Goal: Task Accomplishment & Management: Use online tool/utility

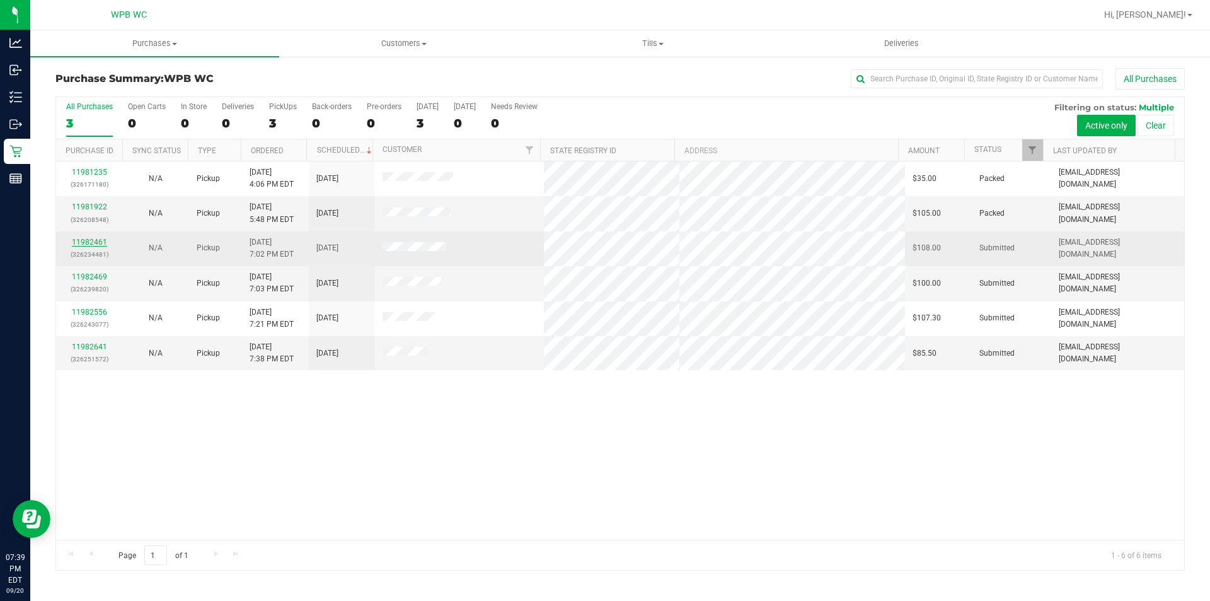
click at [90, 246] on link "11982461" at bounding box center [89, 242] width 35 height 9
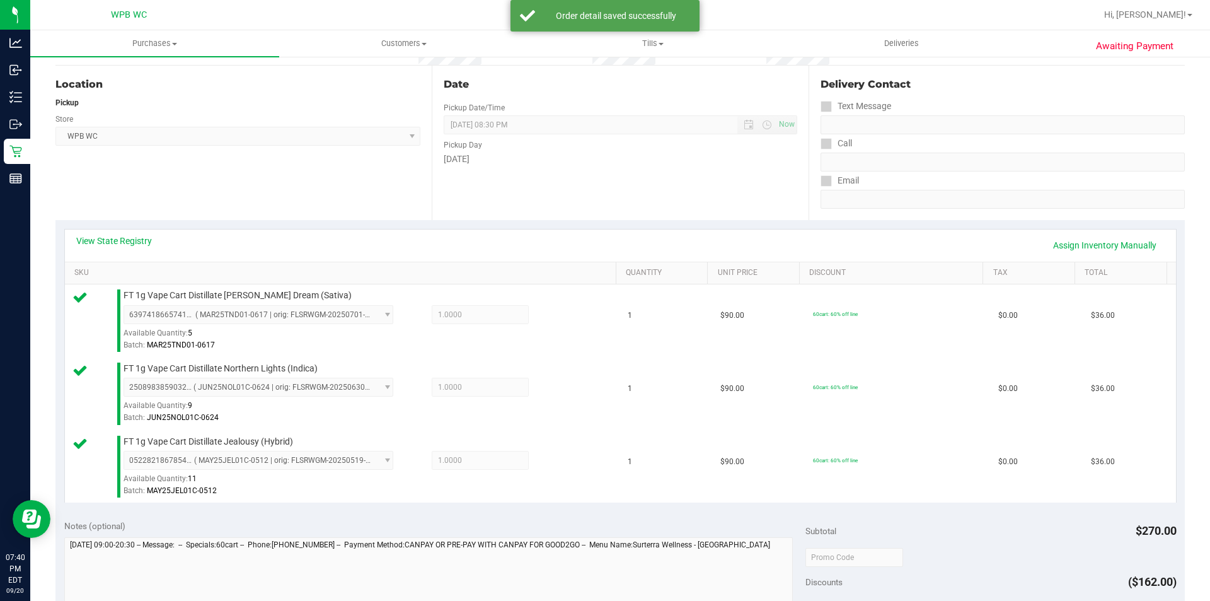
scroll to position [315, 0]
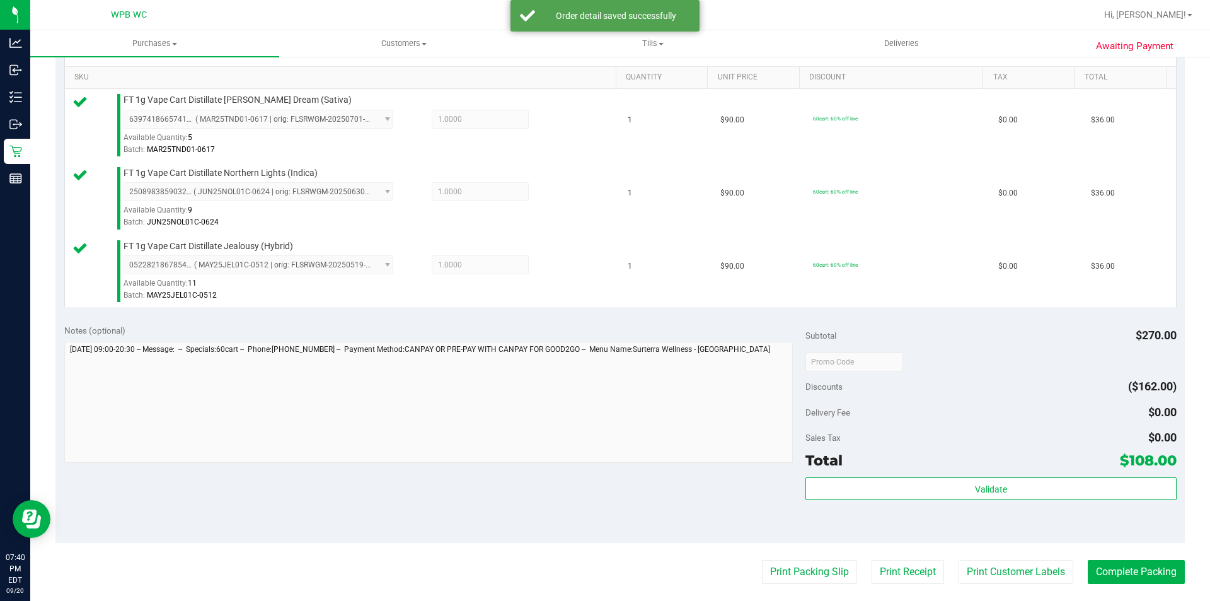
click at [1015, 475] on div "Subtotal $270.00 Discounts ($162.00) Delivery Fee $0.00 Sales Tax $0.00 Total $…" at bounding box center [991, 429] width 371 height 210
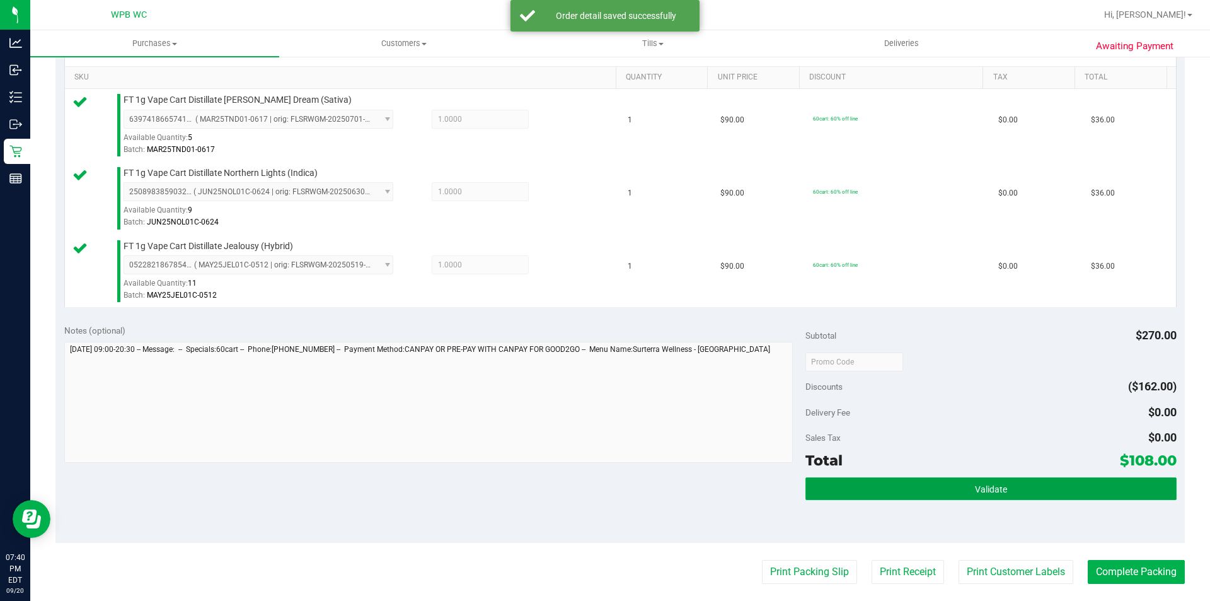
click at [1010, 488] on button "Validate" at bounding box center [991, 488] width 371 height 23
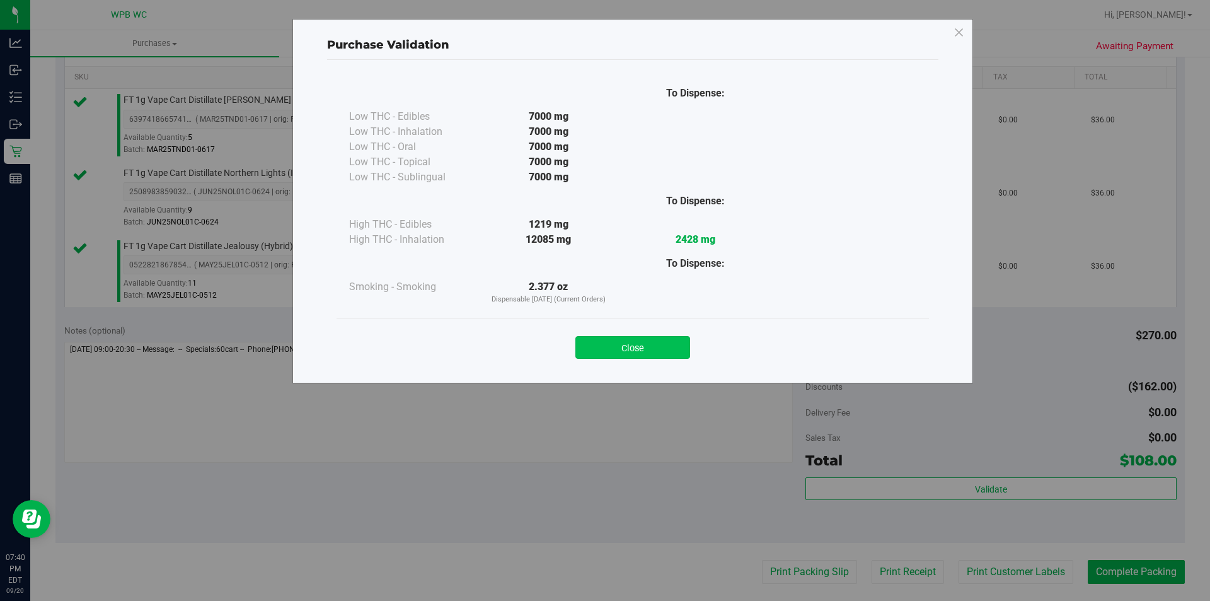
click at [670, 343] on button "Close" at bounding box center [633, 347] width 115 height 23
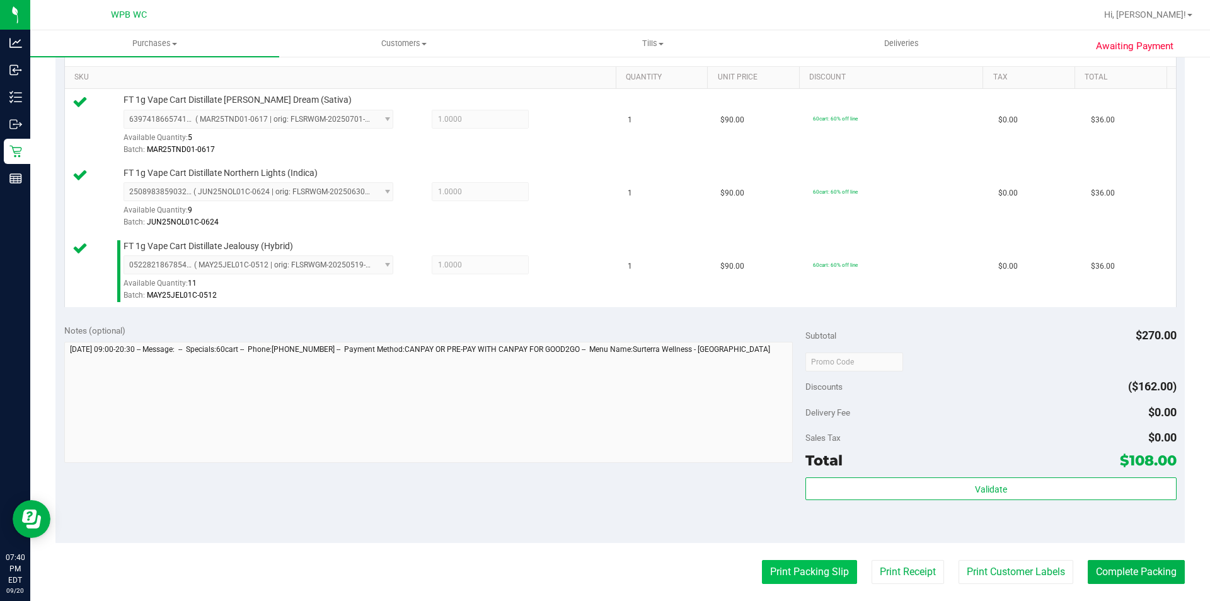
click at [789, 575] on button "Print Packing Slip" at bounding box center [809, 572] width 95 height 24
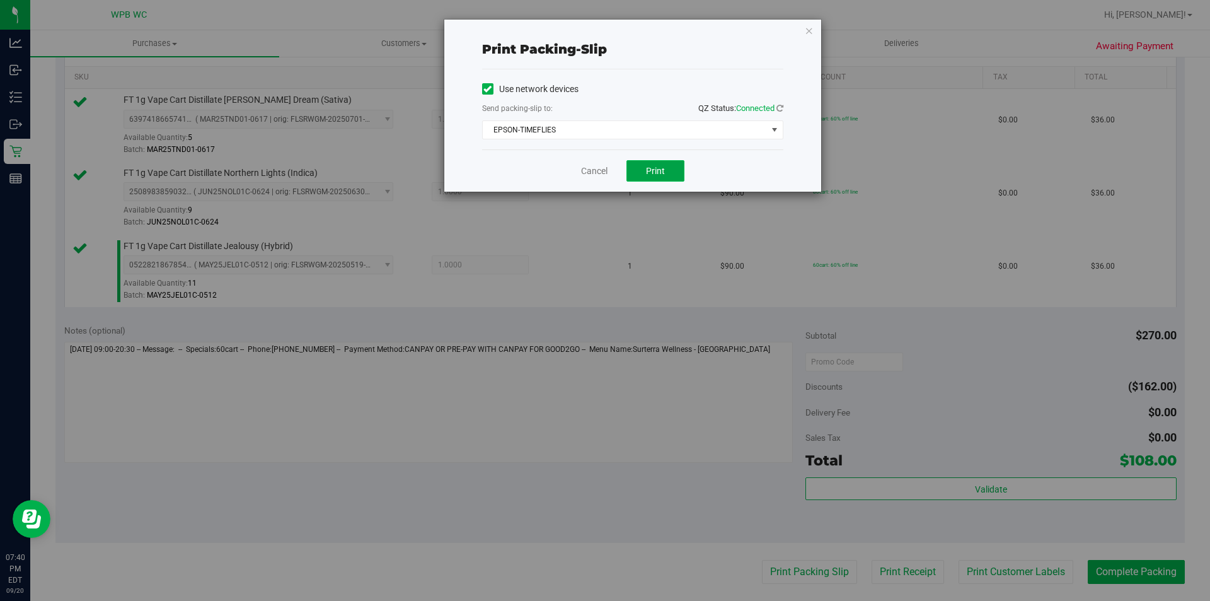
click at [645, 162] on button "Print" at bounding box center [656, 170] width 58 height 21
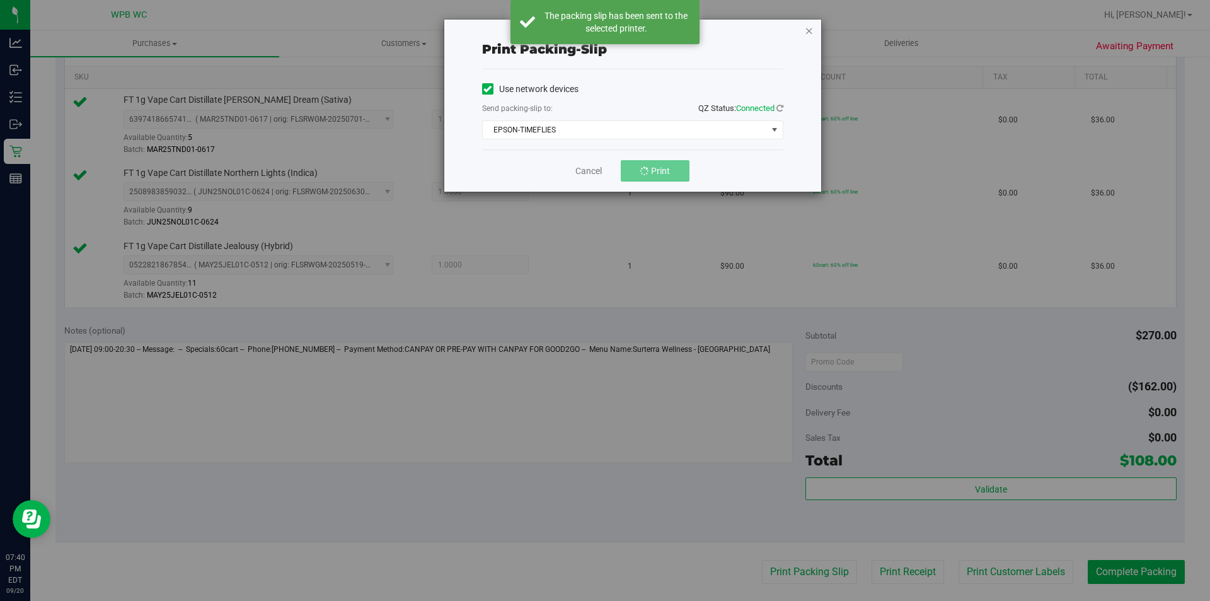
click at [810, 35] on icon "button" at bounding box center [809, 30] width 9 height 15
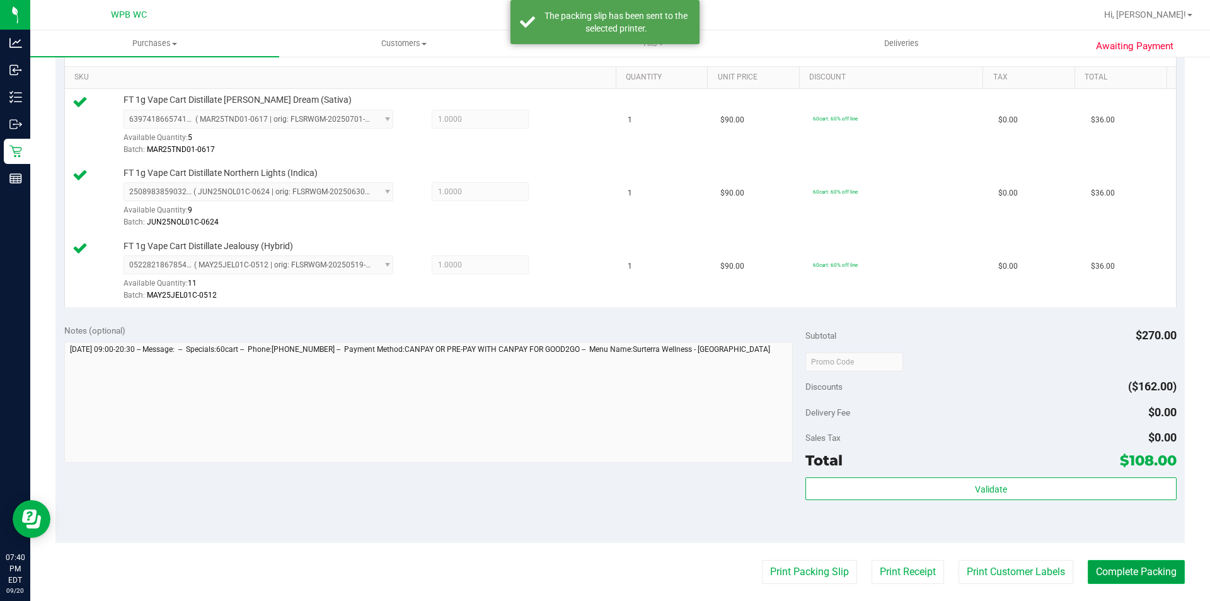
click at [1143, 568] on button "Complete Packing" at bounding box center [1136, 572] width 97 height 24
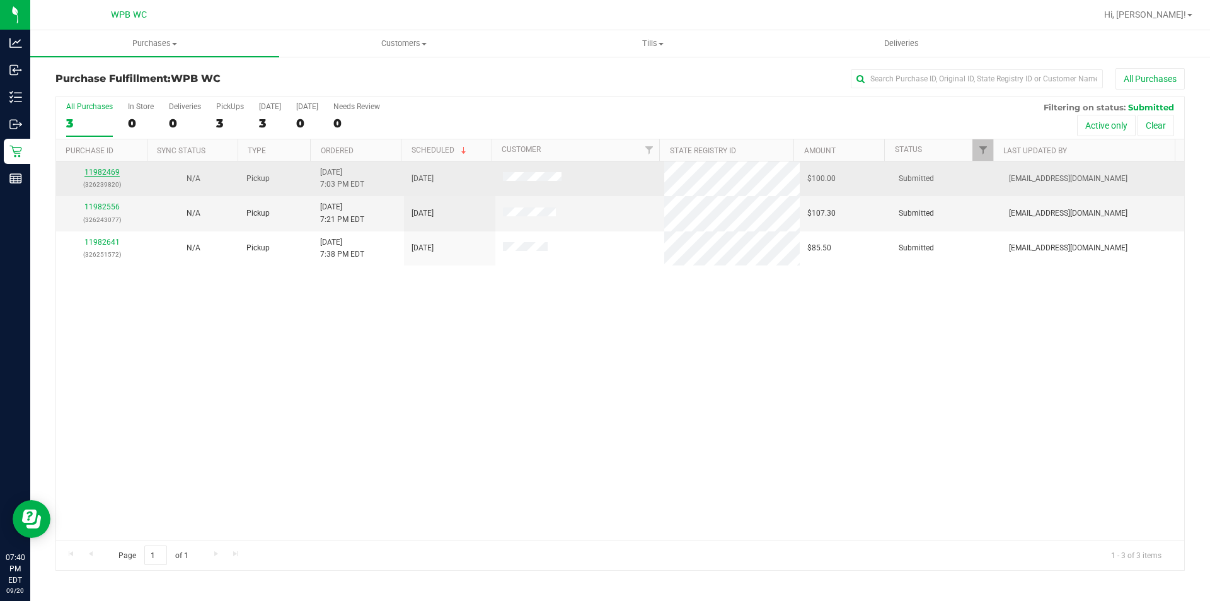
click at [98, 169] on link "11982469" at bounding box center [101, 172] width 35 height 9
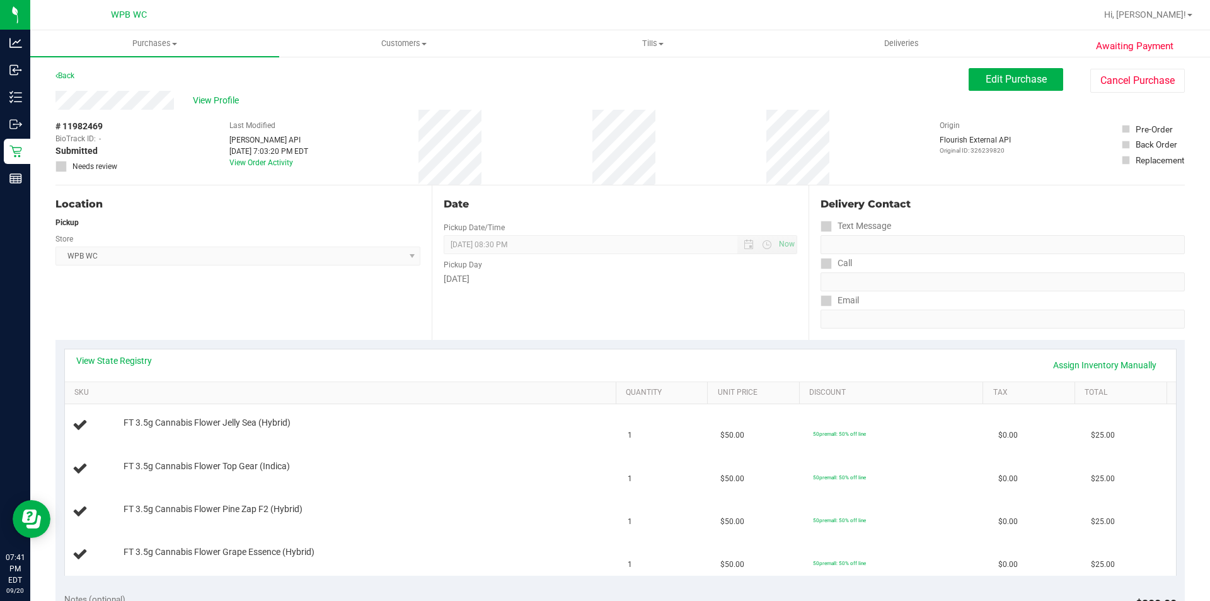
click at [64, 80] on div "Back" at bounding box center [64, 75] width 19 height 15
click at [59, 70] on div "Back" at bounding box center [64, 75] width 19 height 15
click at [64, 75] on link "Back" at bounding box center [64, 75] width 19 height 9
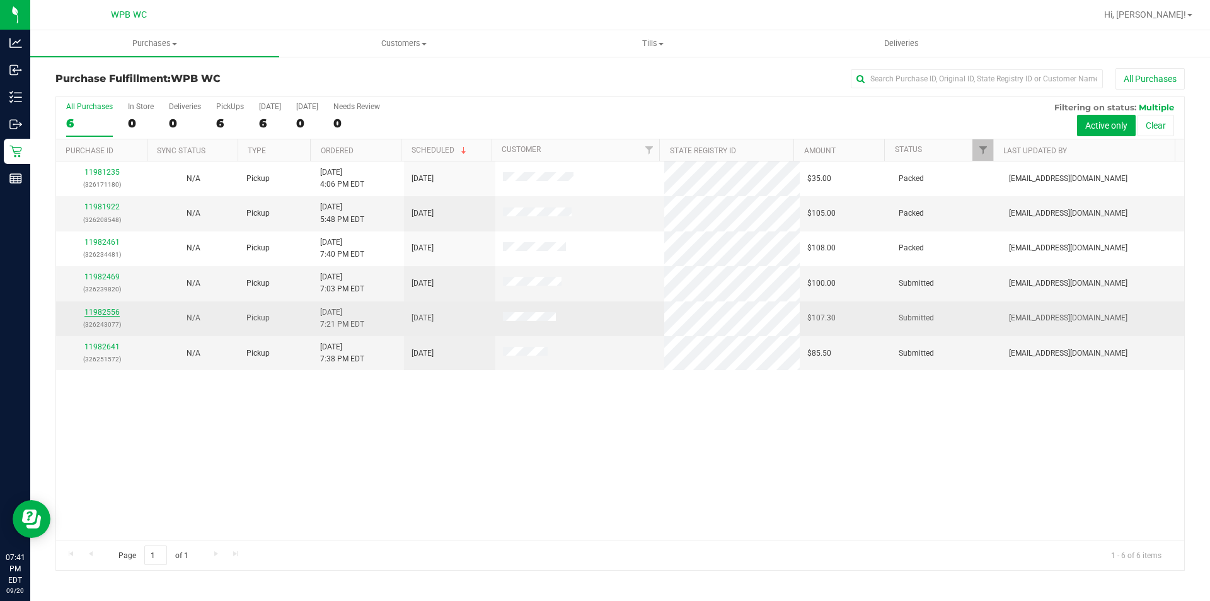
click at [105, 309] on link "11982556" at bounding box center [101, 312] width 35 height 9
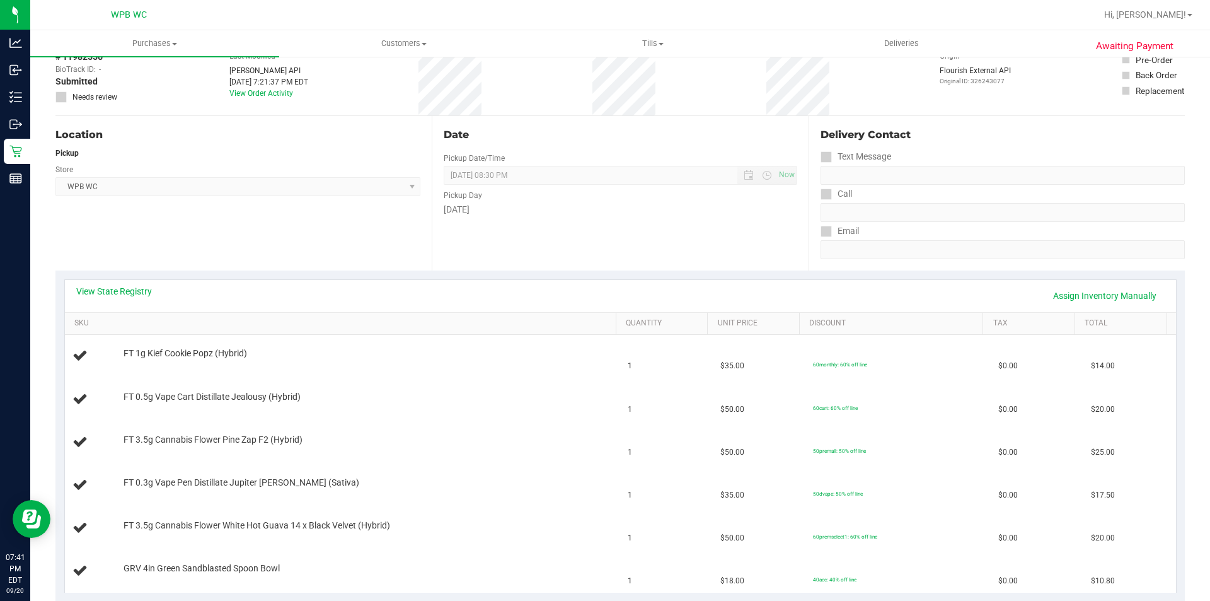
scroll to position [189, 0]
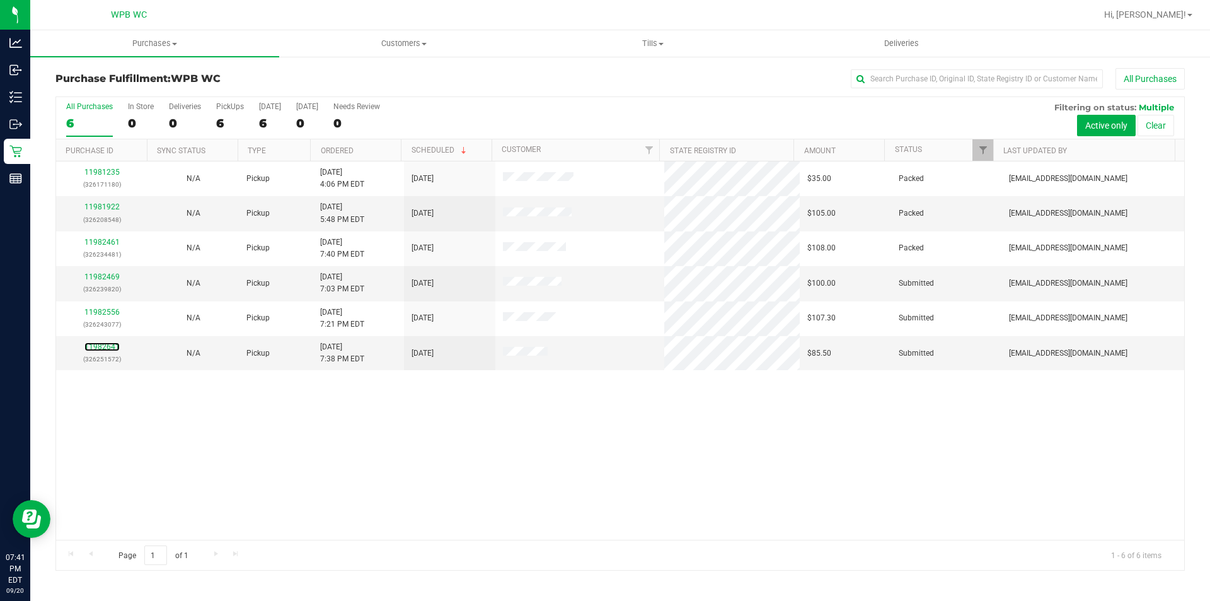
click at [107, 347] on link "11982641" at bounding box center [101, 346] width 35 height 9
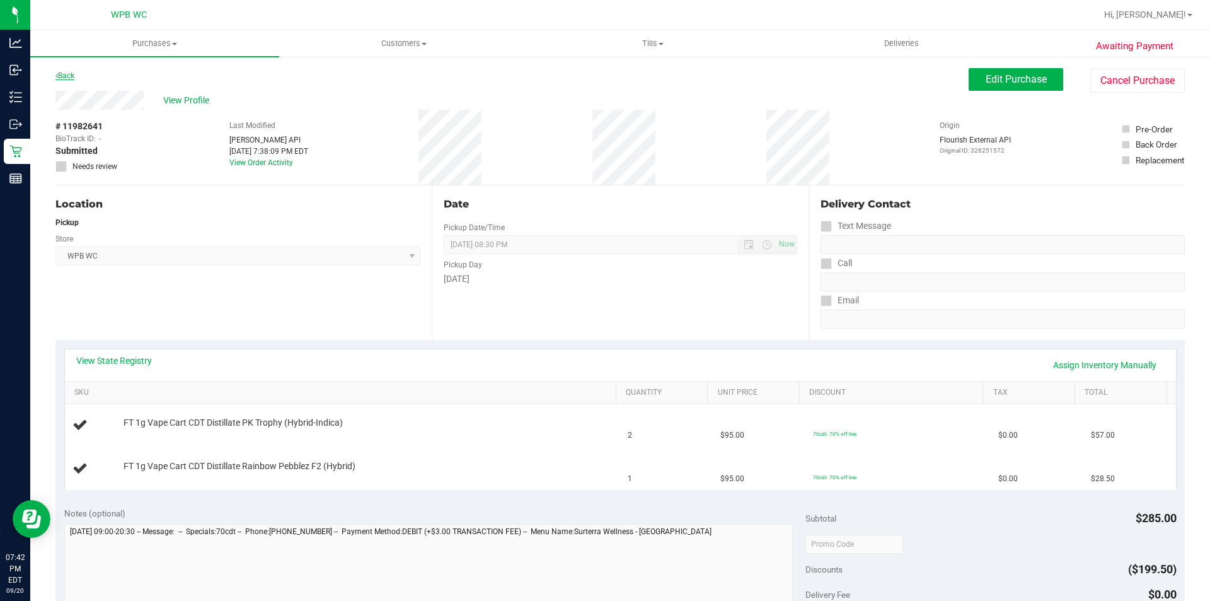
click at [64, 75] on link "Back" at bounding box center [64, 75] width 19 height 9
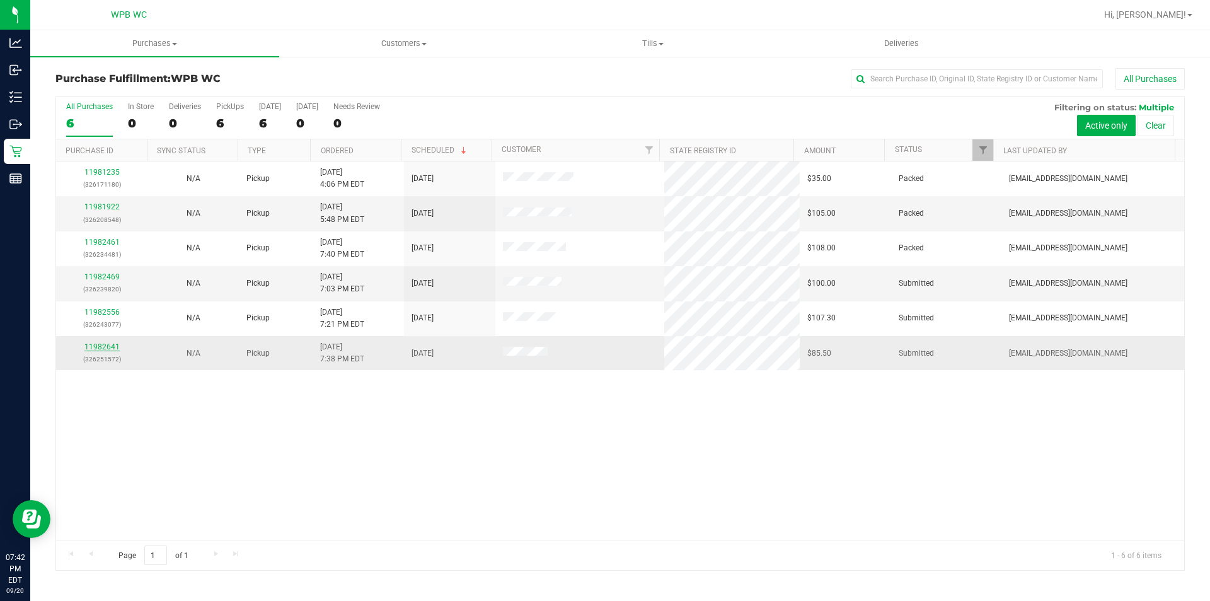
click at [101, 346] on link "11982641" at bounding box center [101, 346] width 35 height 9
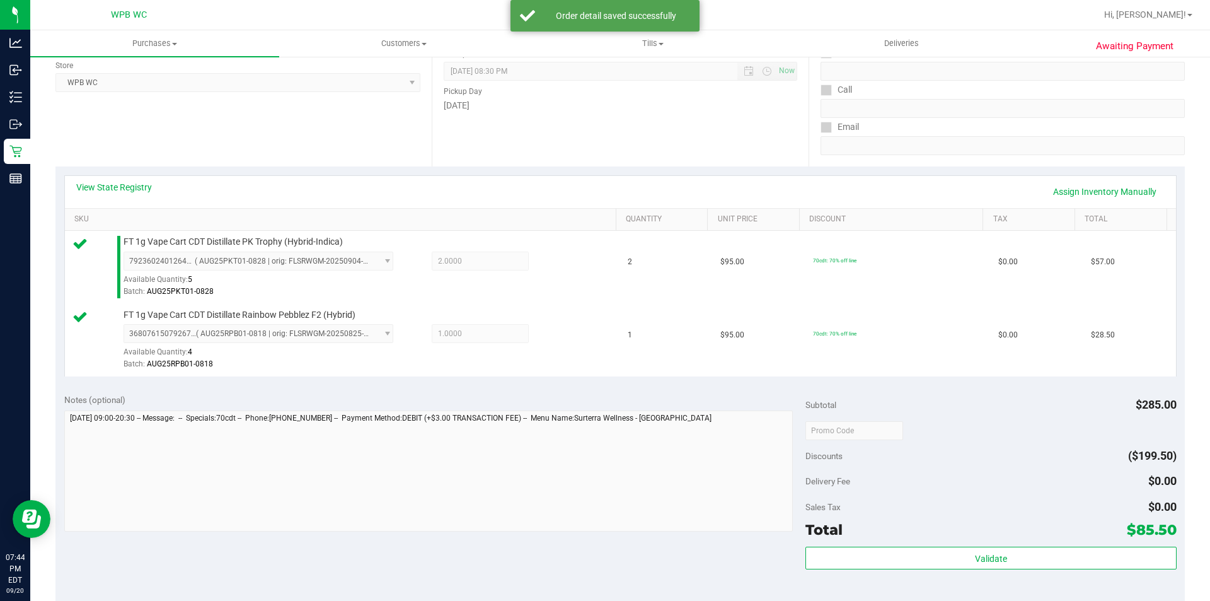
scroll to position [378, 0]
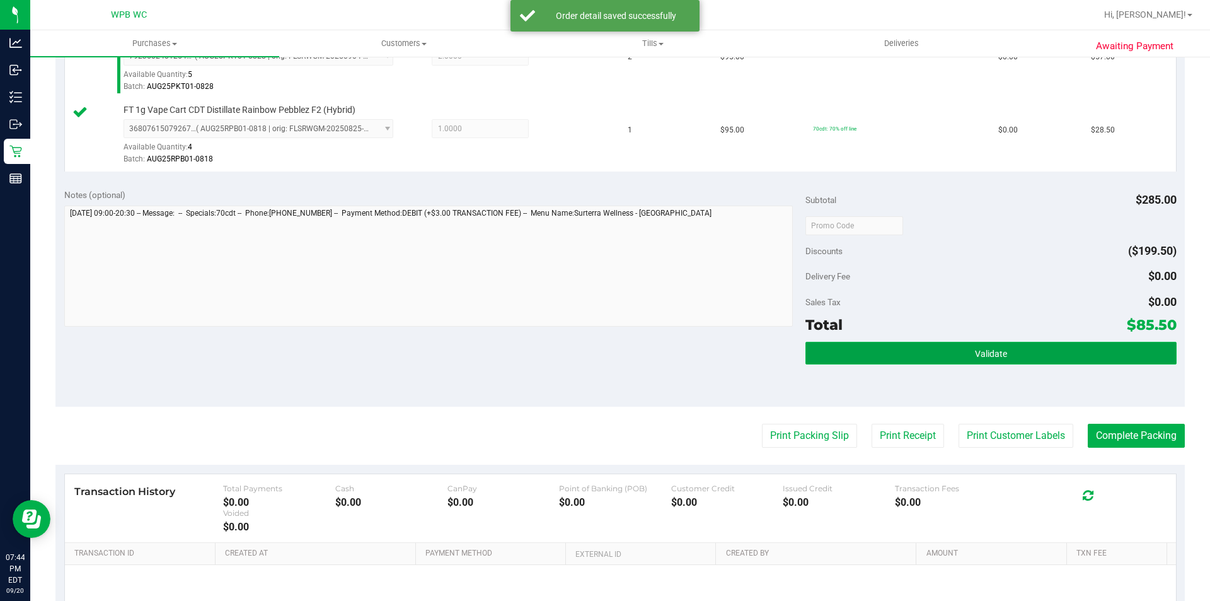
click at [1068, 363] on button "Validate" at bounding box center [991, 353] width 371 height 23
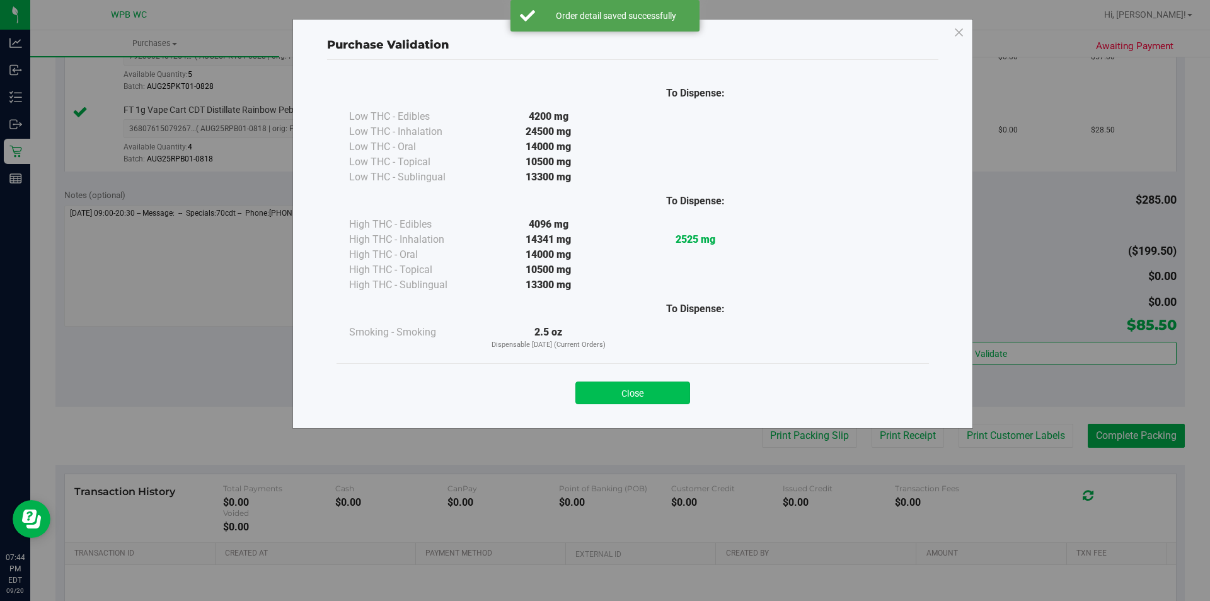
click at [596, 398] on button "Close" at bounding box center [633, 392] width 115 height 23
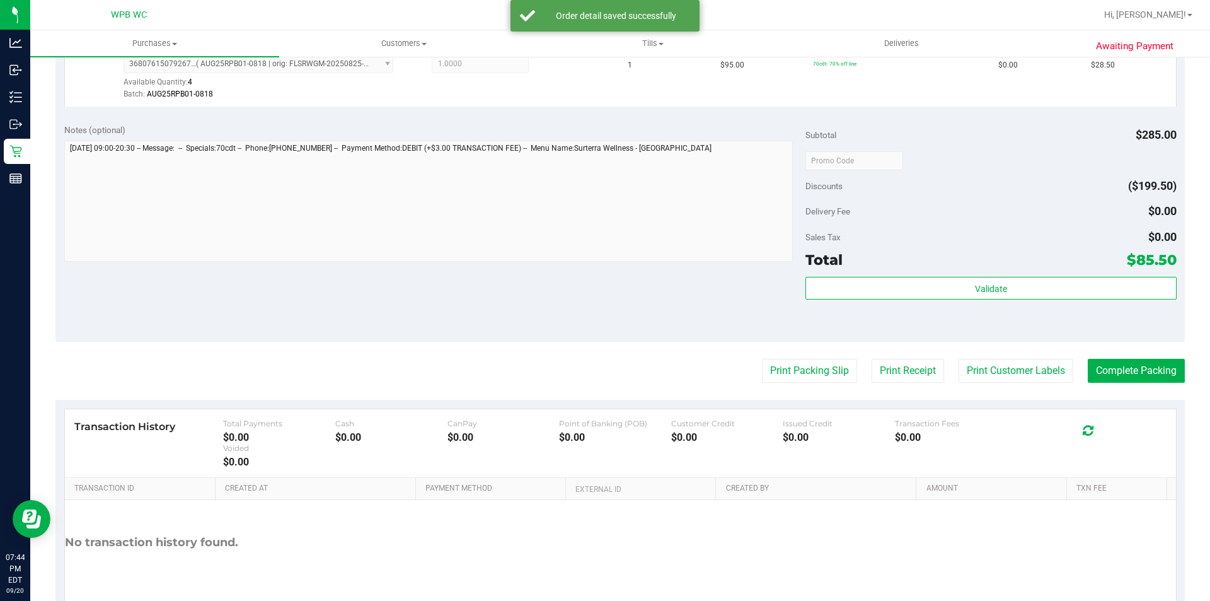
scroll to position [503, 0]
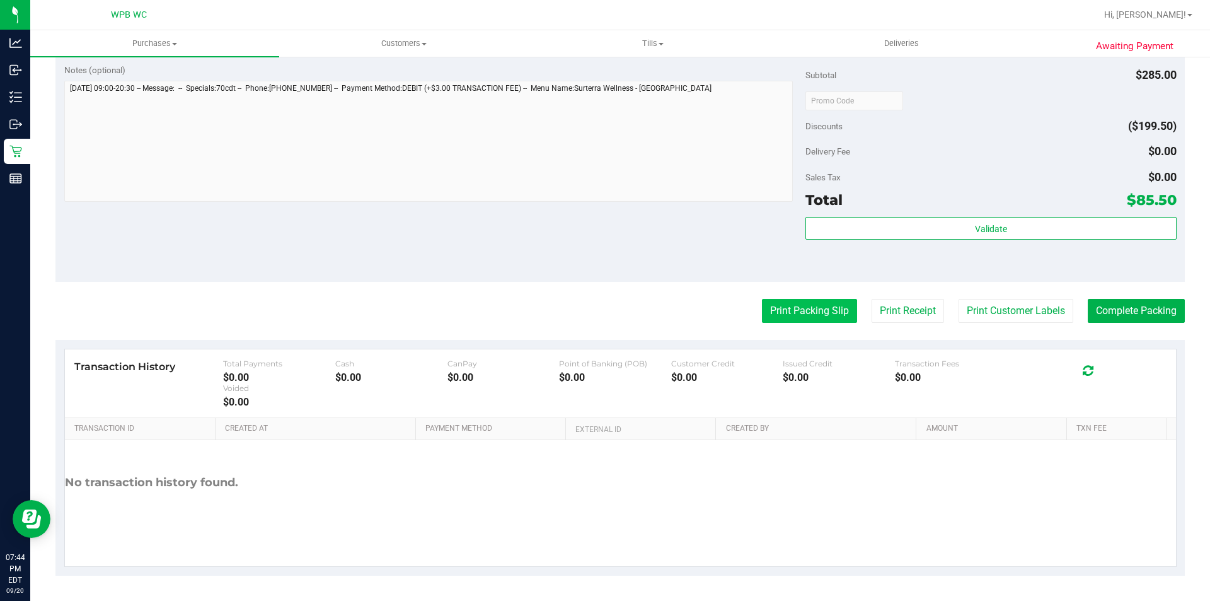
click at [784, 311] on button "Print Packing Slip" at bounding box center [809, 311] width 95 height 24
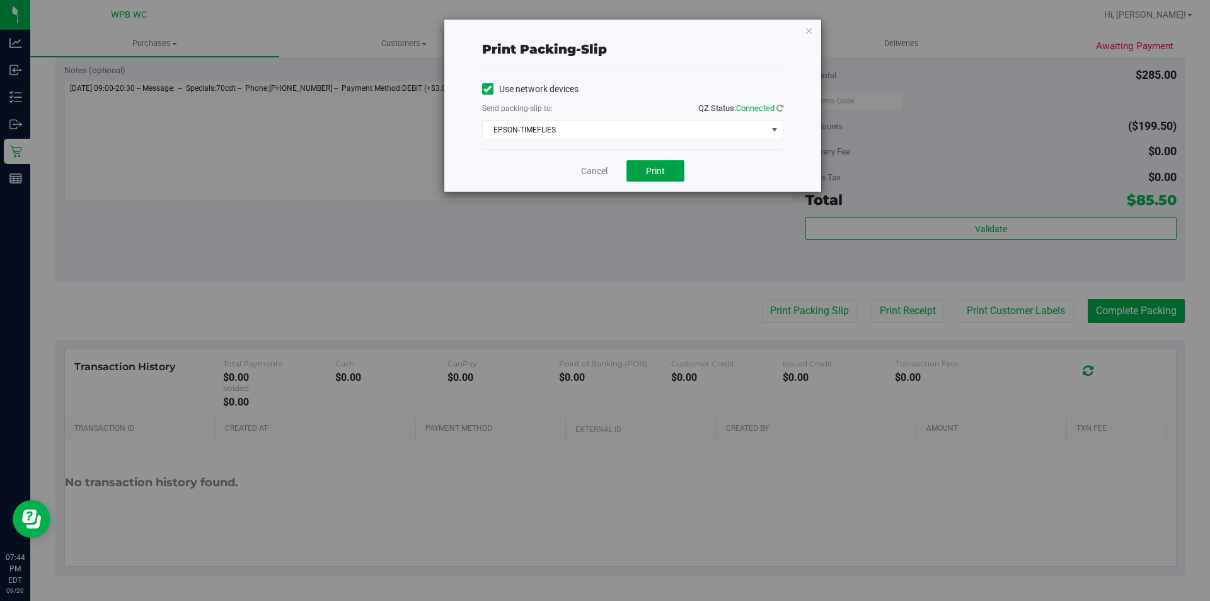
click at [652, 167] on span "Print" at bounding box center [655, 171] width 19 height 10
click at [808, 30] on icon "button" at bounding box center [809, 30] width 9 height 15
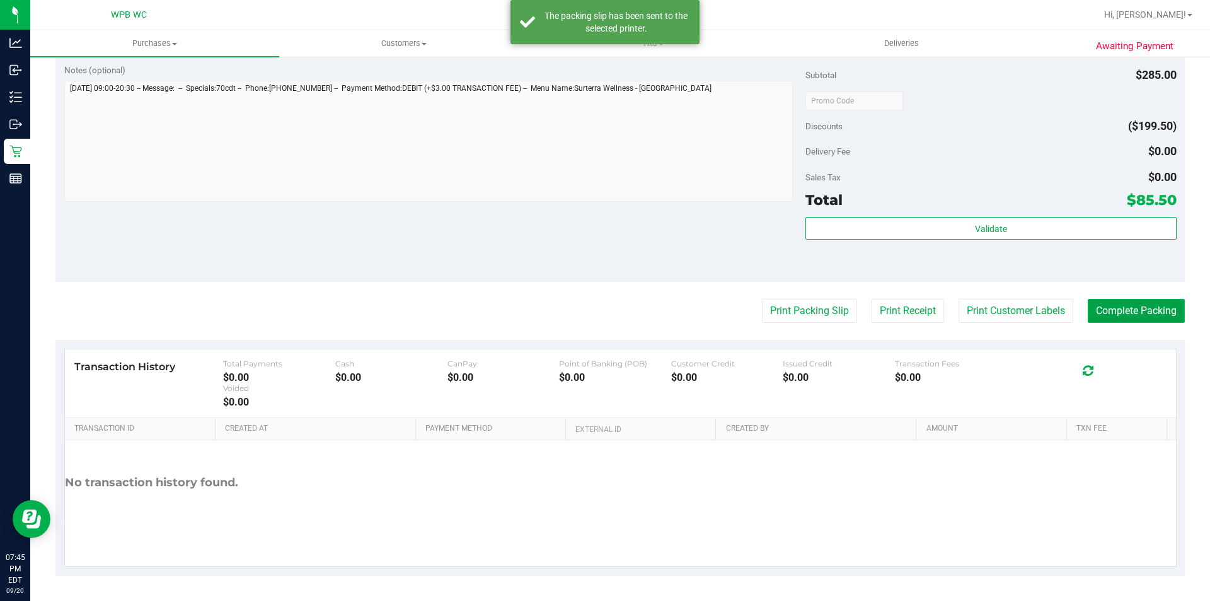
click at [1145, 313] on button "Complete Packing" at bounding box center [1136, 311] width 97 height 24
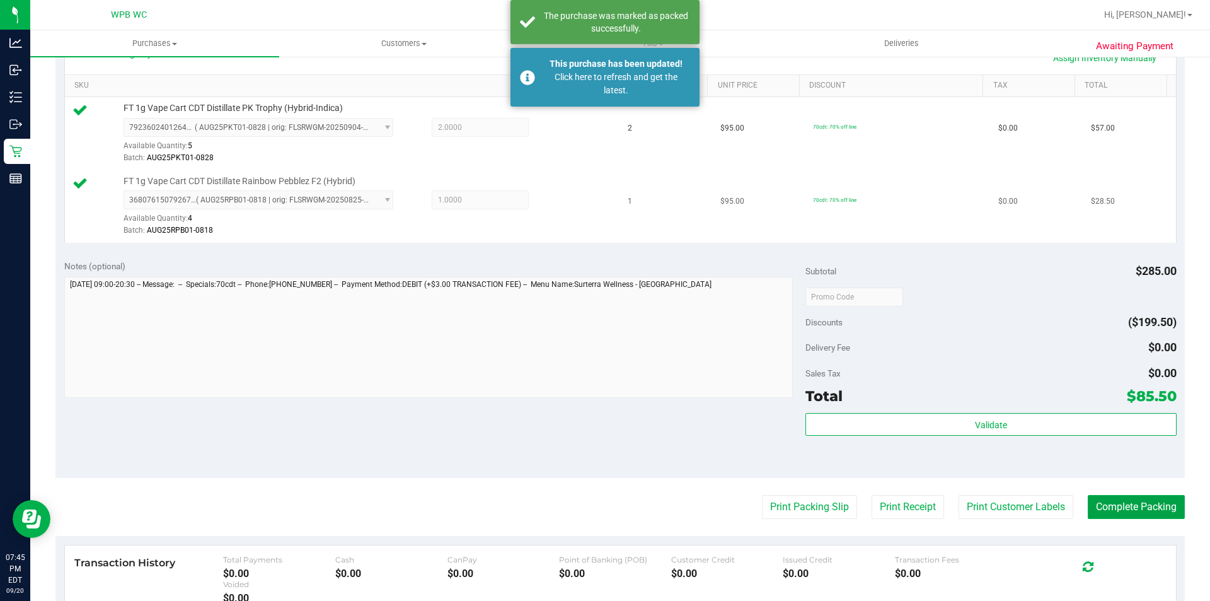
scroll to position [188, 0]
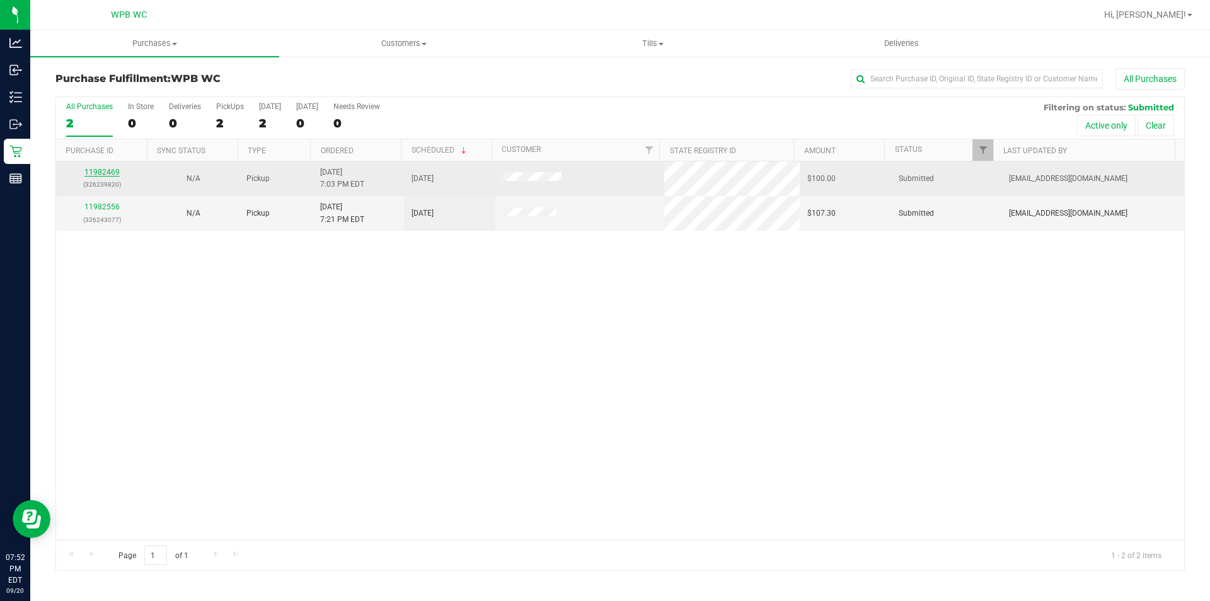
click at [105, 169] on link "11982469" at bounding box center [101, 172] width 35 height 9
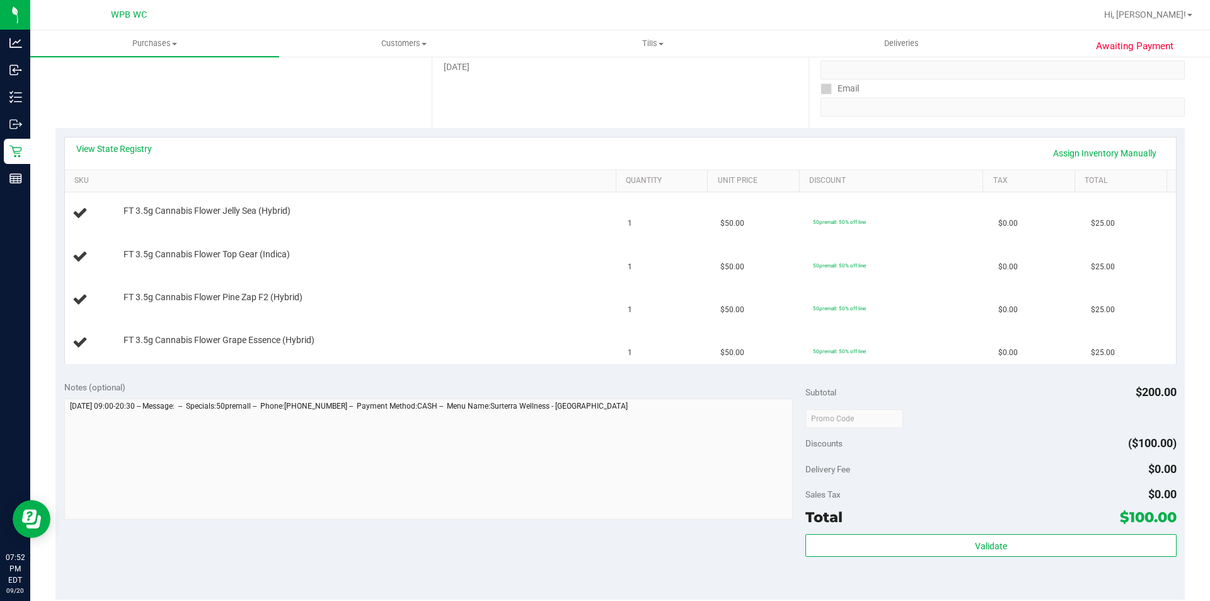
scroll to position [189, 0]
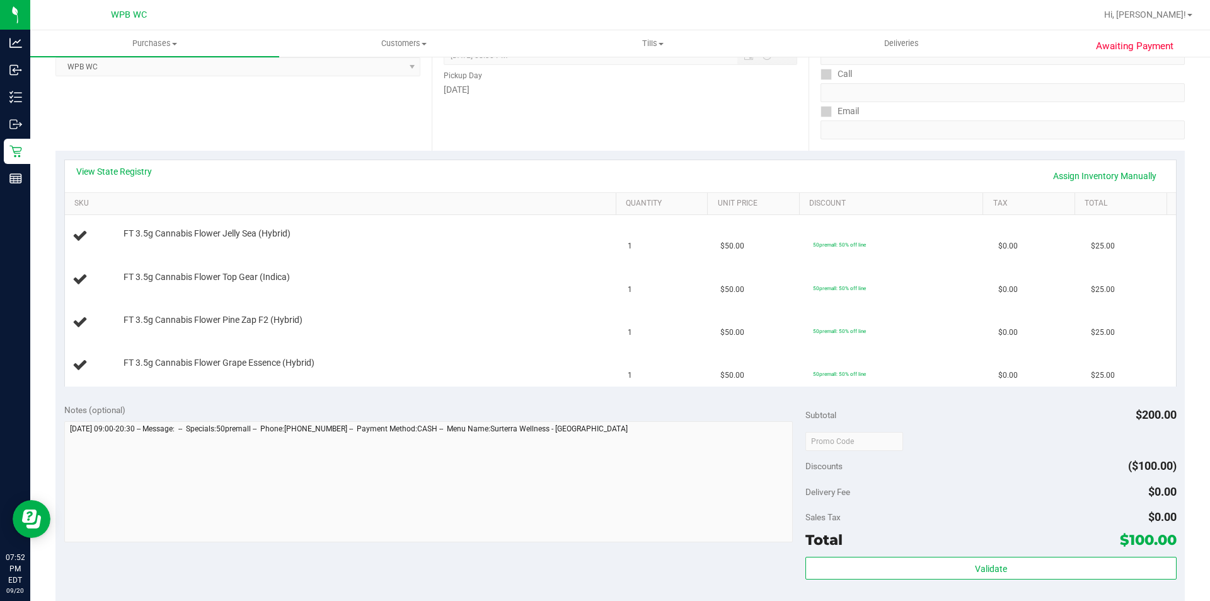
click at [394, 419] on div "Notes (optional)" at bounding box center [435, 473] width 742 height 141
click at [403, 382] on td "FT 3.5g Cannabis Flower Grape Essence (Hybrid)" at bounding box center [343, 365] width 556 height 42
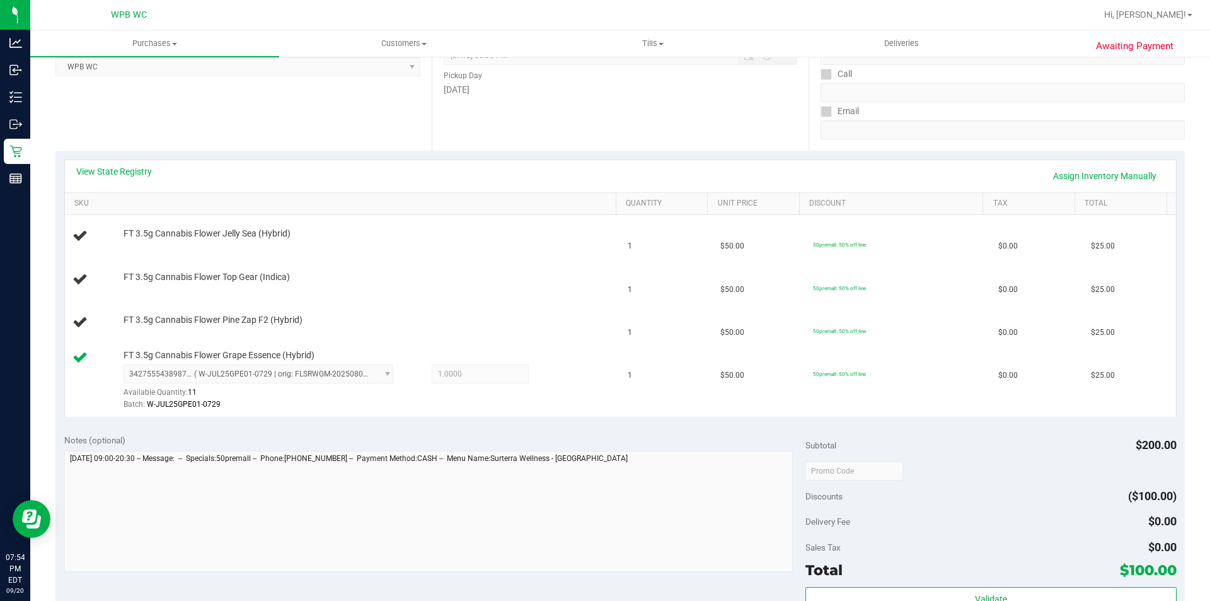
click at [407, 381] on div "1.0000 1" at bounding box center [468, 373] width 122 height 19
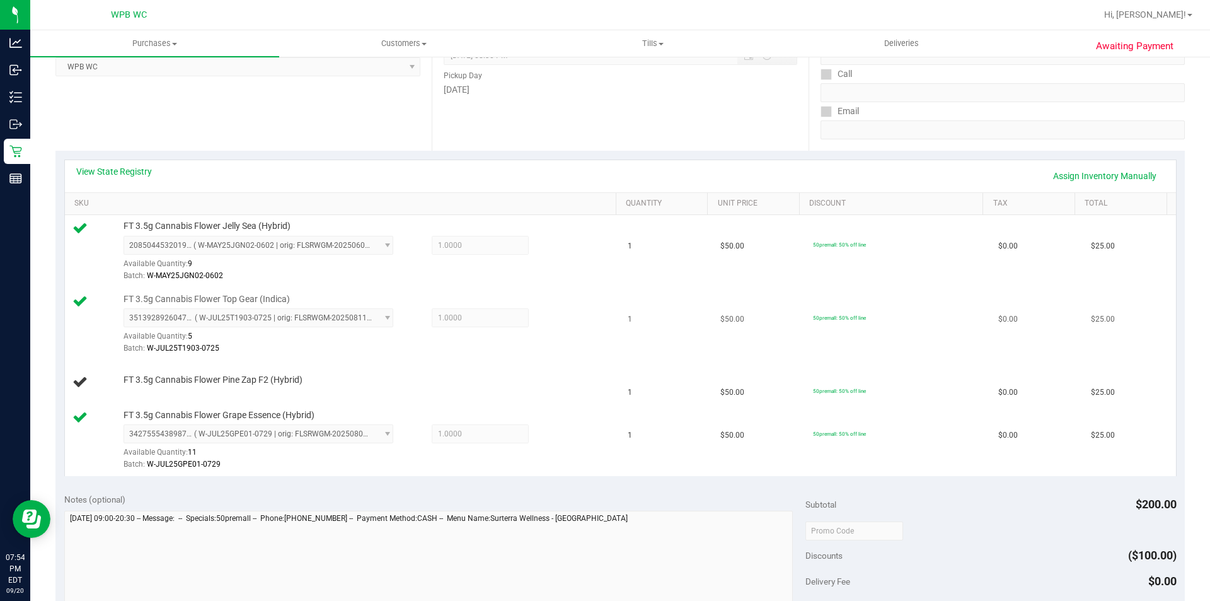
click at [933, 335] on td "50premall: 50% off line" at bounding box center [898, 324] width 185 height 73
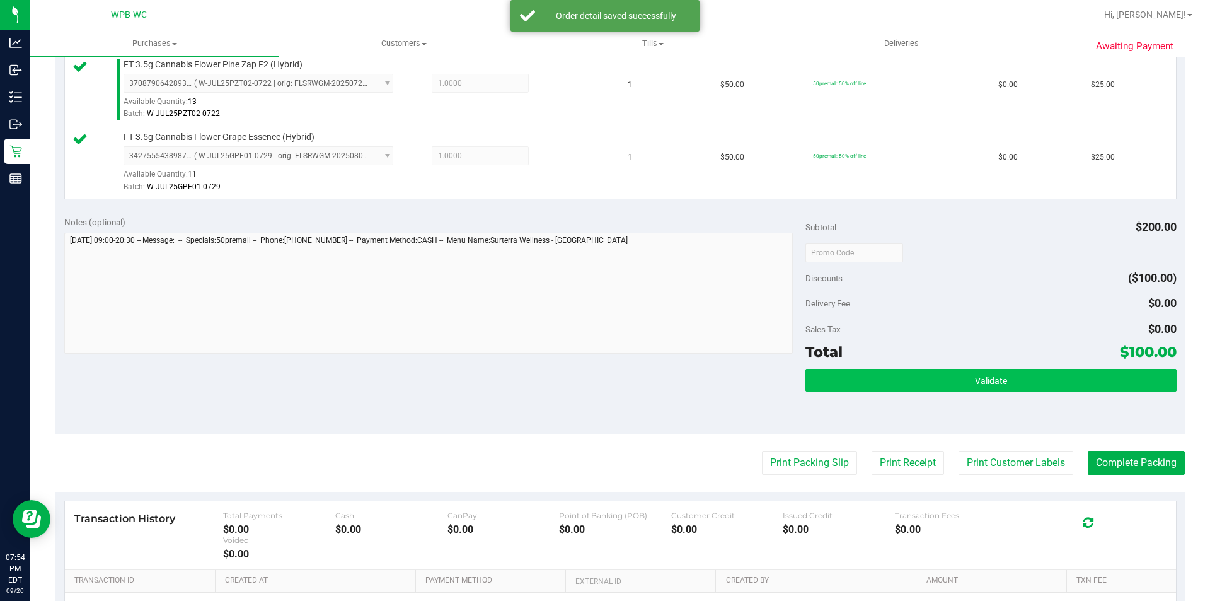
scroll to position [504, 0]
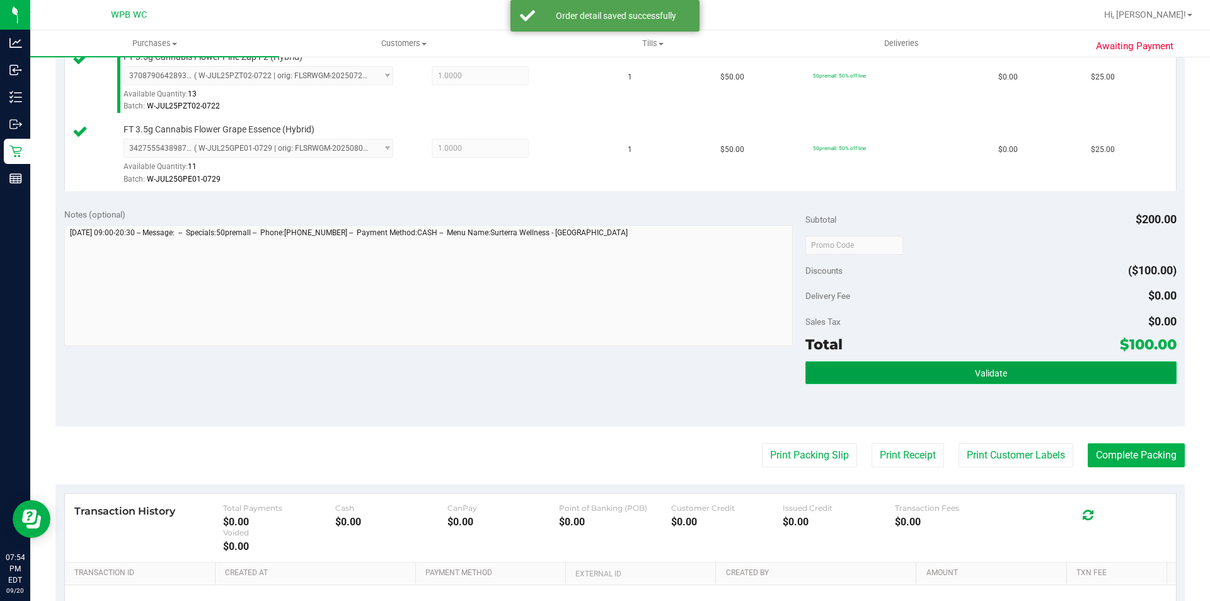
click at [943, 378] on button "Validate" at bounding box center [991, 372] width 371 height 23
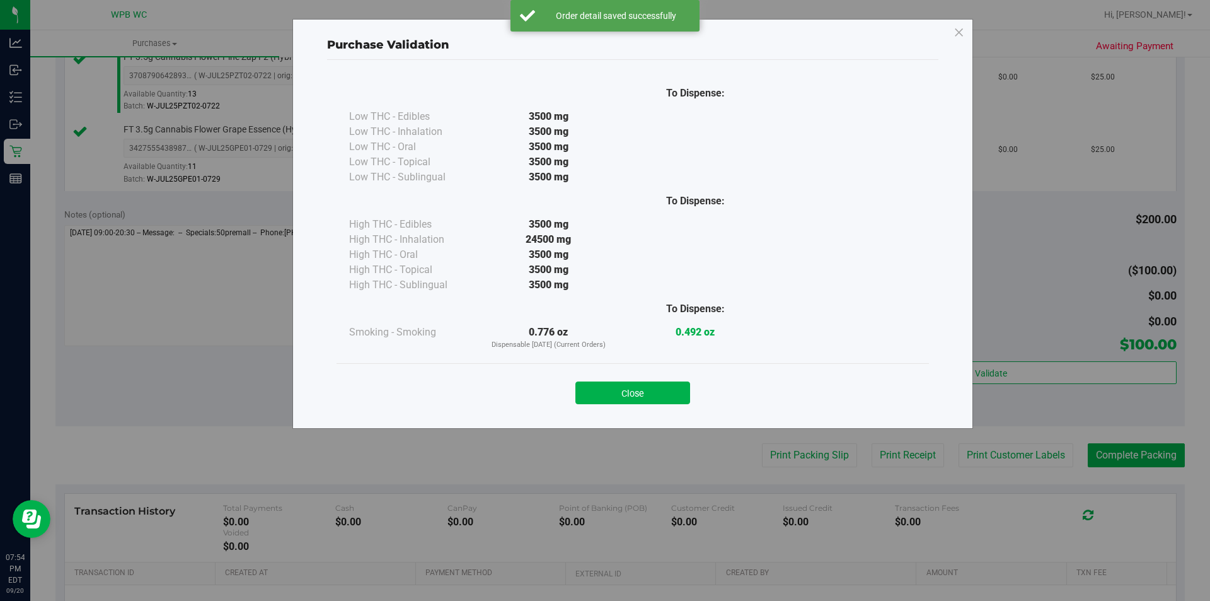
click at [637, 391] on button "Close" at bounding box center [633, 392] width 115 height 23
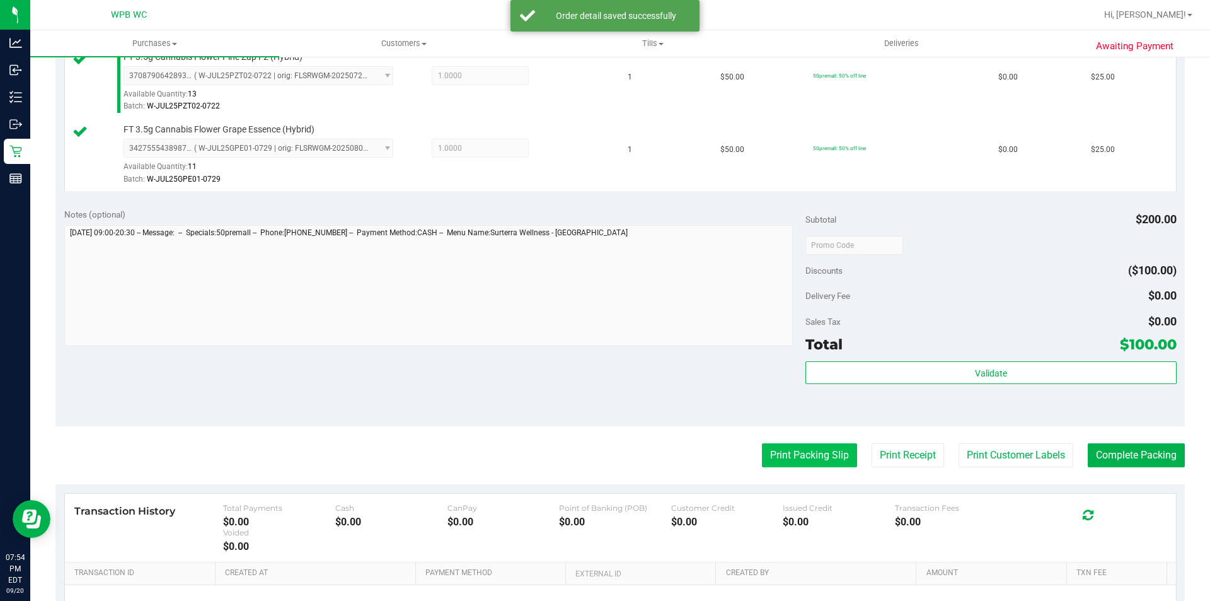
click at [778, 458] on button "Print Packing Slip" at bounding box center [809, 455] width 95 height 24
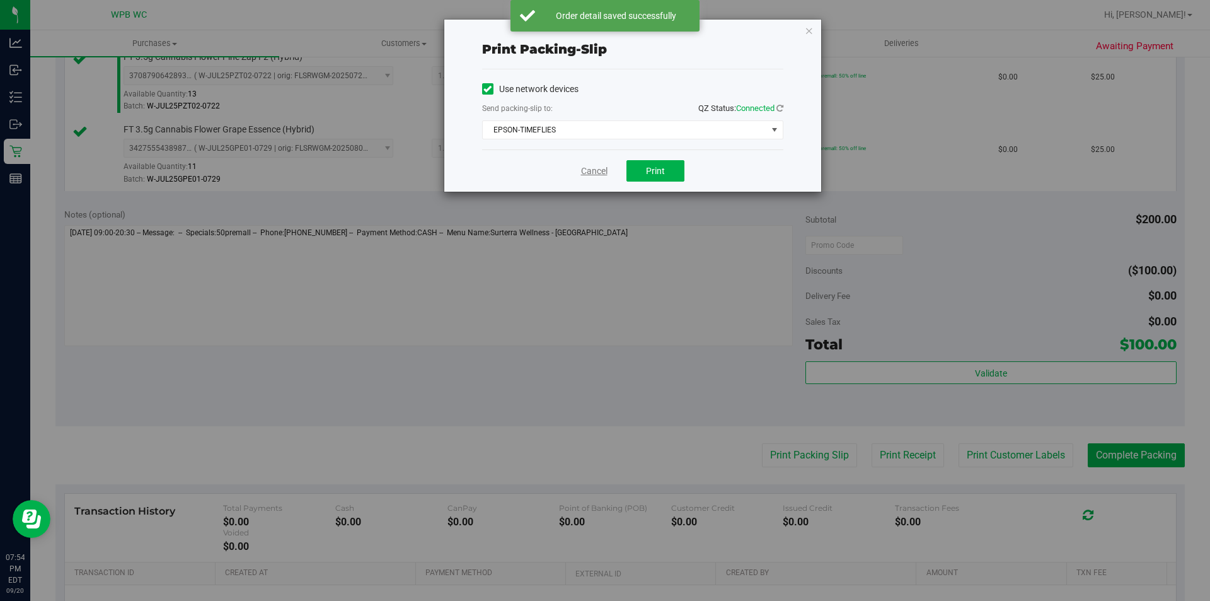
click at [595, 169] on link "Cancel" at bounding box center [594, 171] width 26 height 13
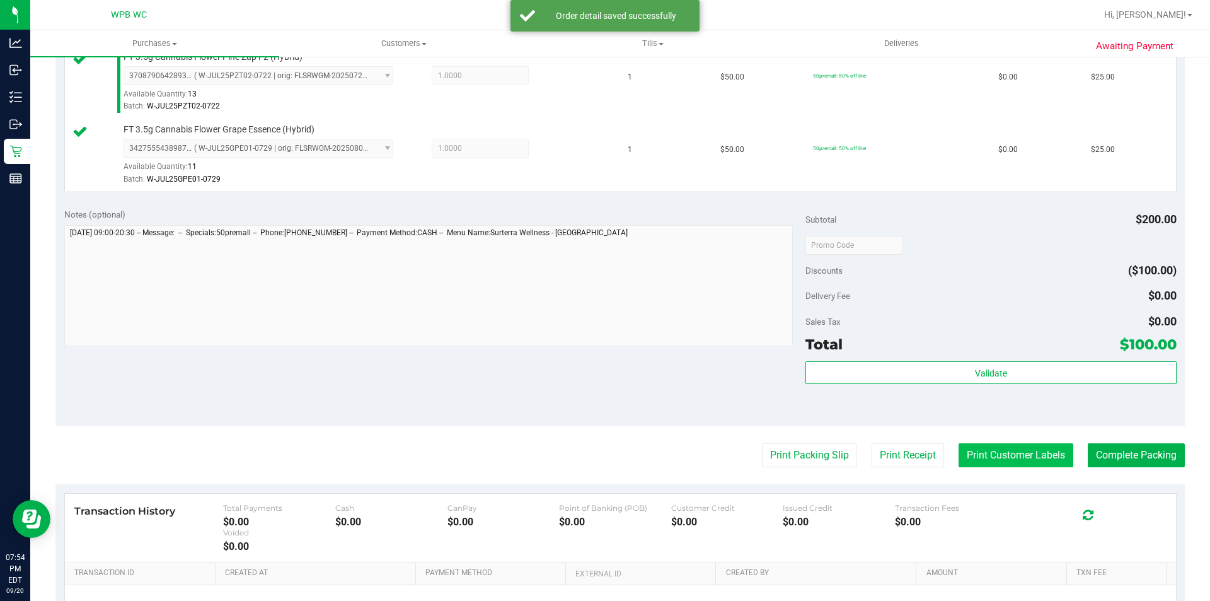
click at [976, 450] on button "Print Customer Labels" at bounding box center [1016, 455] width 115 height 24
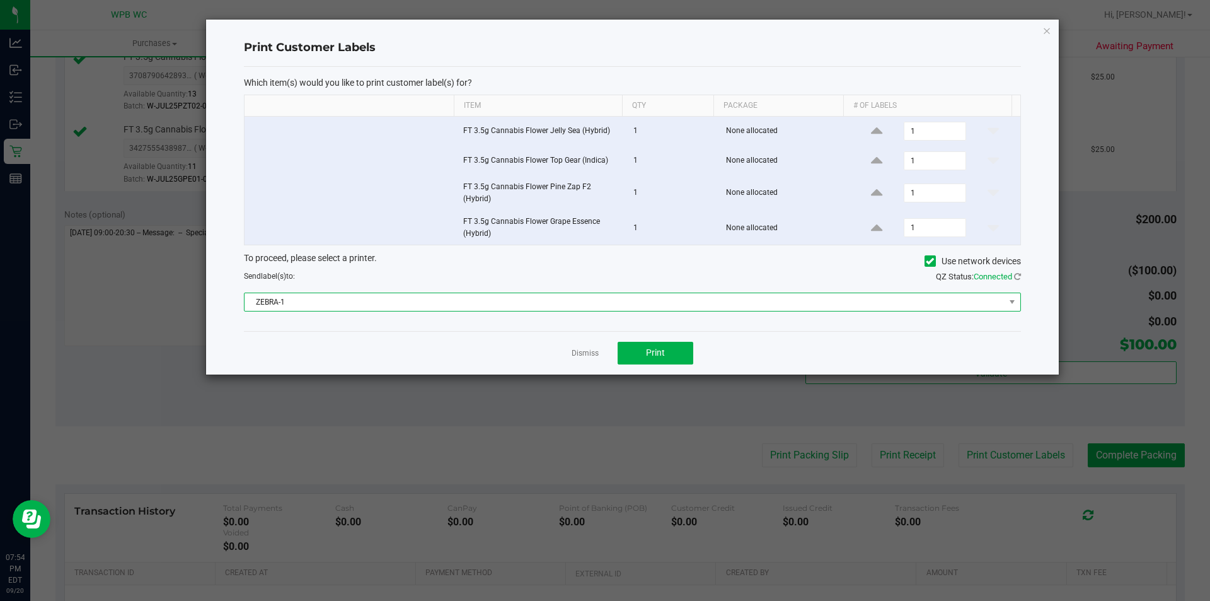
click at [644, 308] on span "ZEBRA-1" at bounding box center [625, 302] width 760 height 18
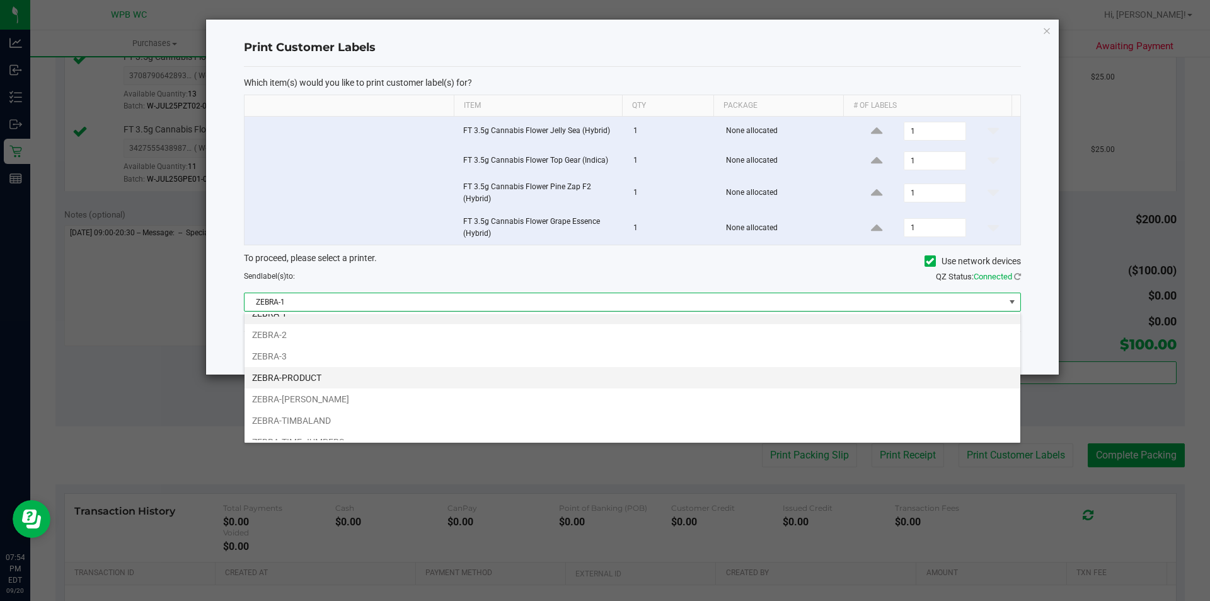
scroll to position [45, 0]
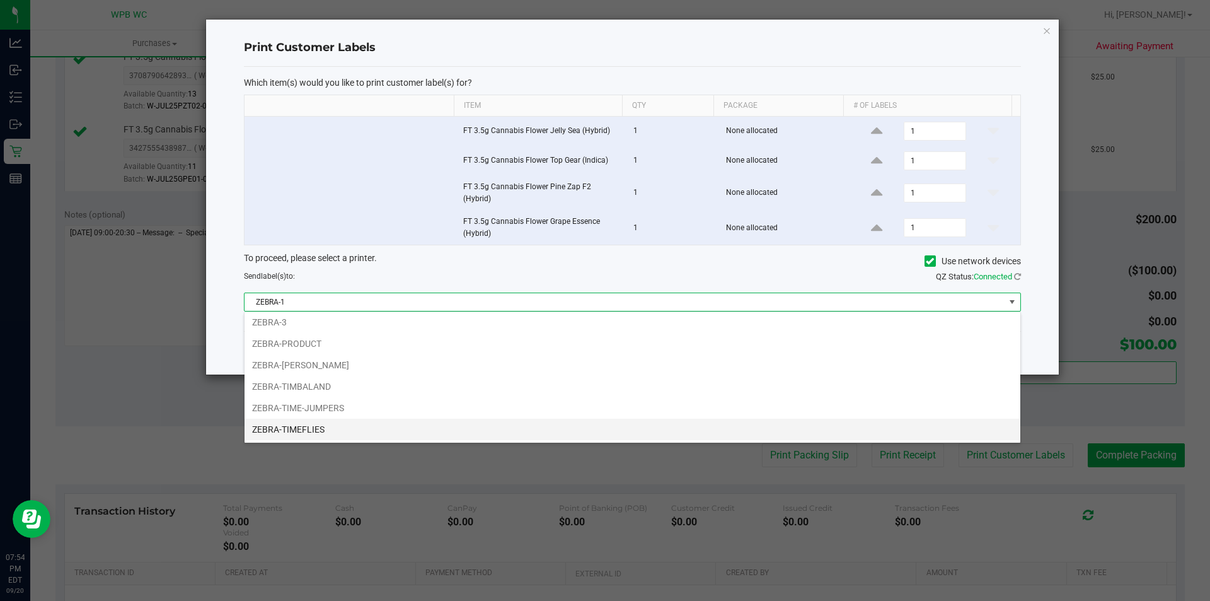
click at [331, 425] on li "ZEBRA-TIMEFLIES" at bounding box center [633, 429] width 776 height 21
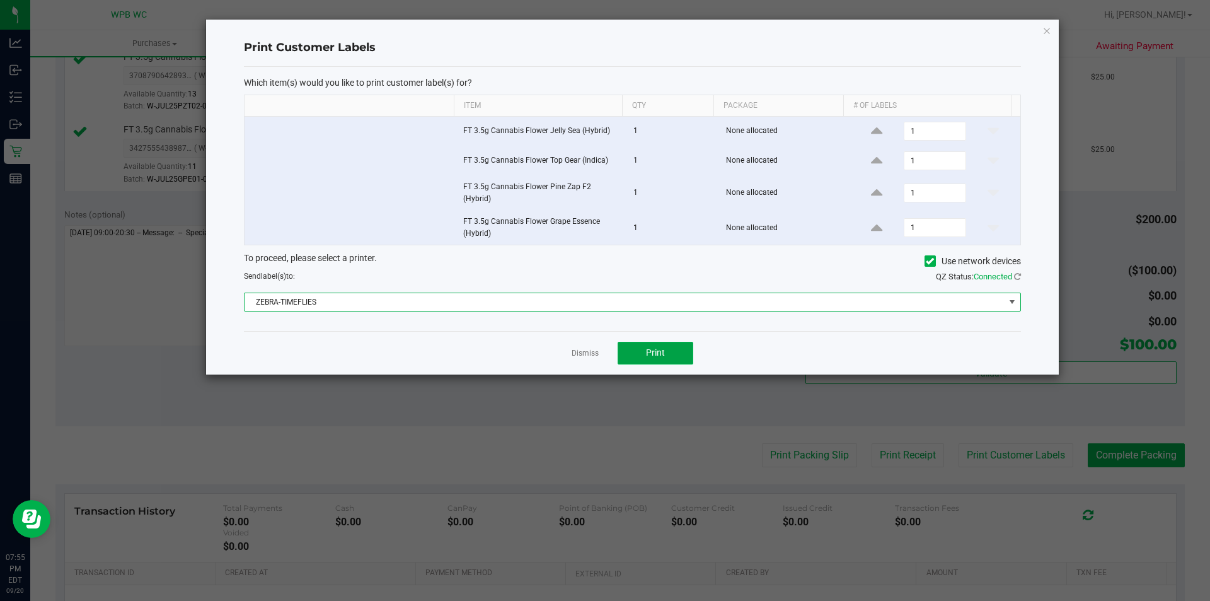
click at [685, 357] on button "Print" at bounding box center [656, 353] width 76 height 23
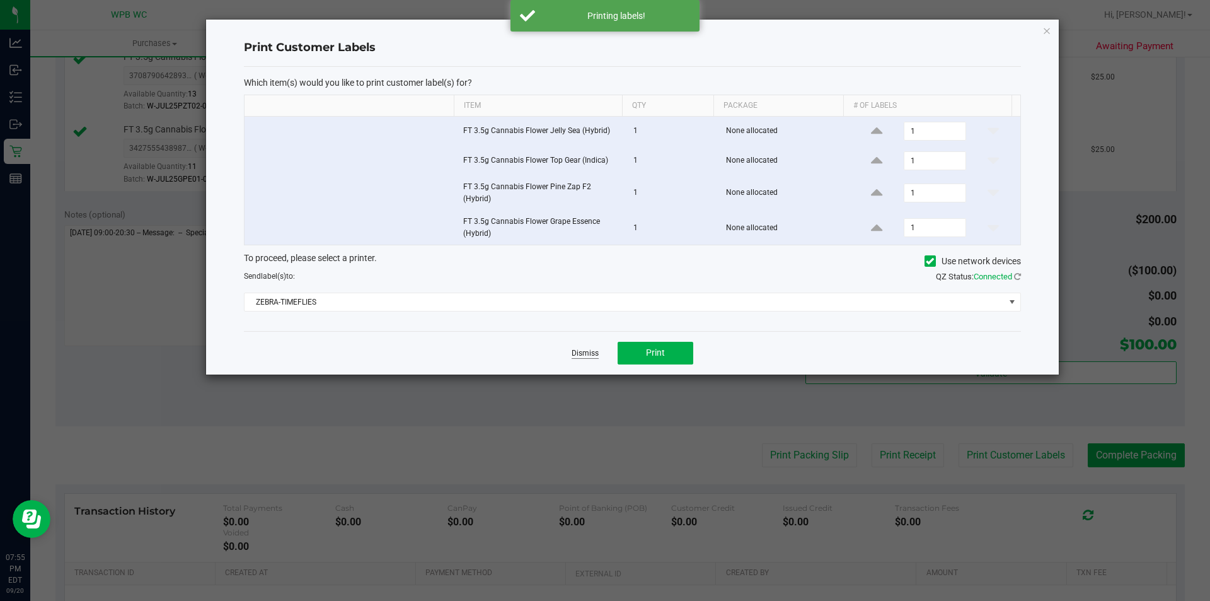
click at [587, 349] on link "Dismiss" at bounding box center [585, 353] width 27 height 11
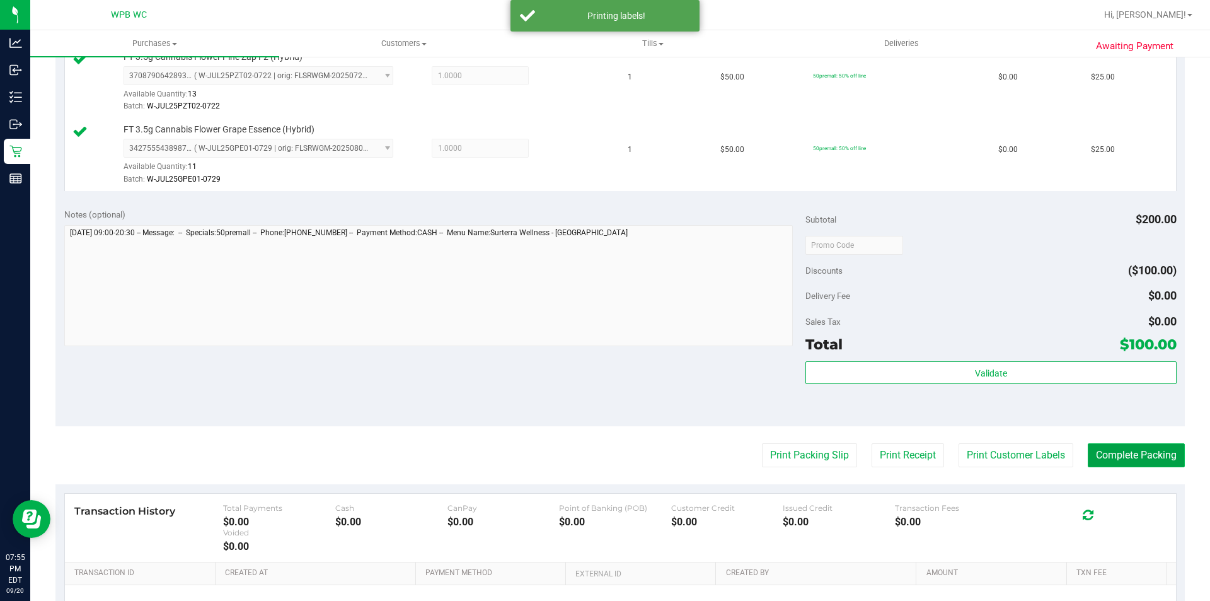
click at [1115, 461] on button "Complete Packing" at bounding box center [1136, 455] width 97 height 24
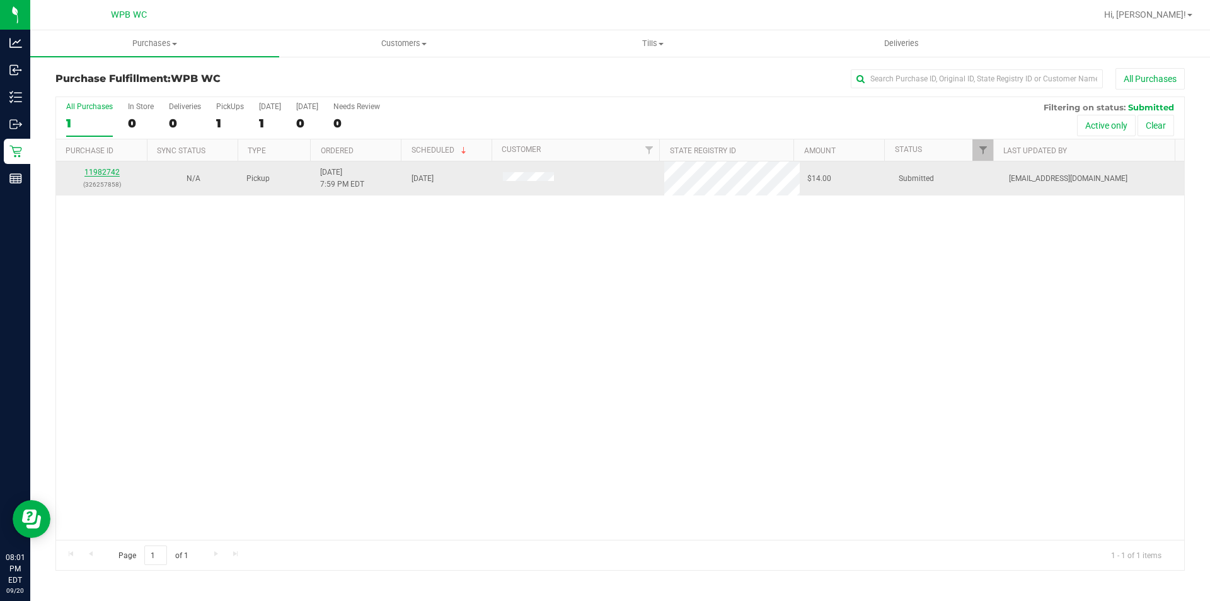
click at [103, 171] on link "11982742" at bounding box center [101, 172] width 35 height 9
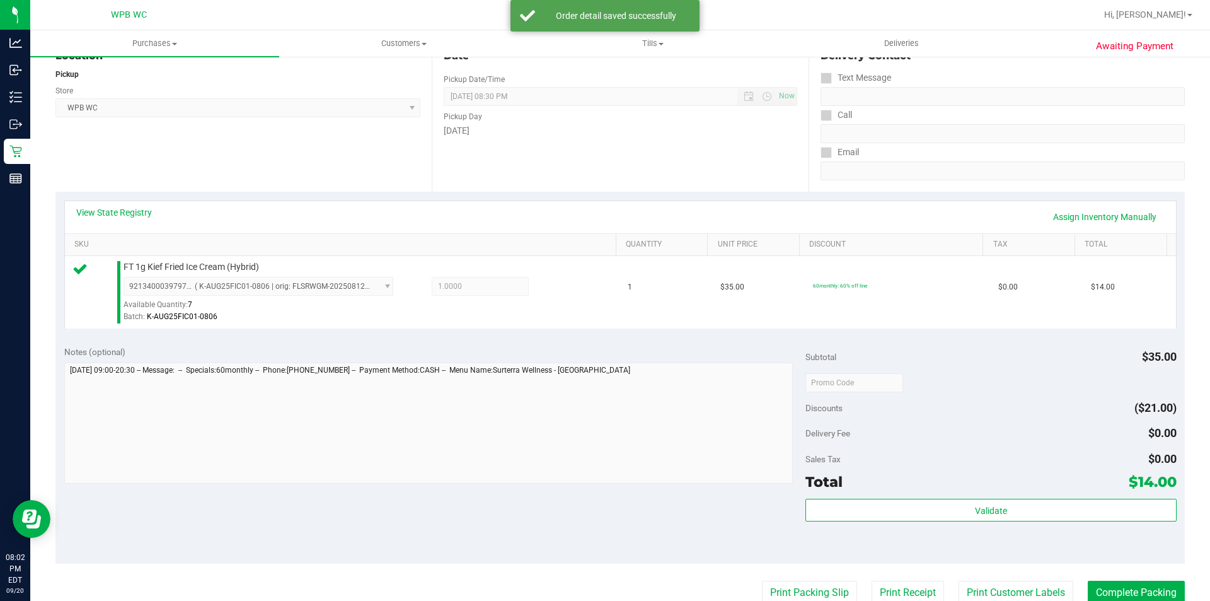
scroll to position [252, 0]
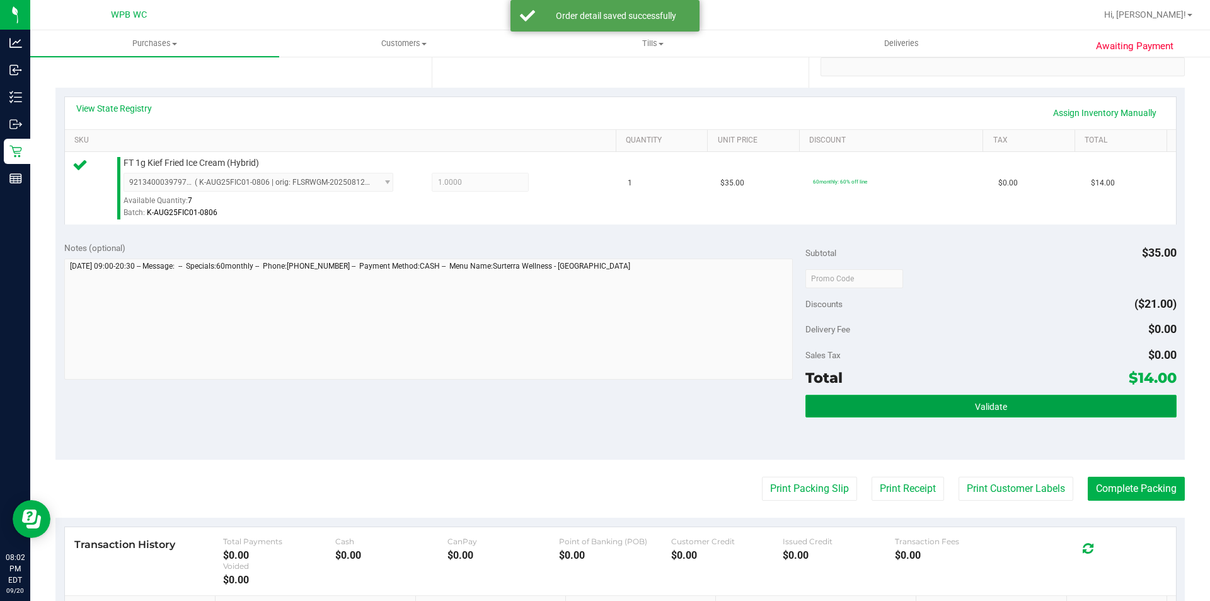
click at [979, 405] on span "Validate" at bounding box center [991, 407] width 32 height 10
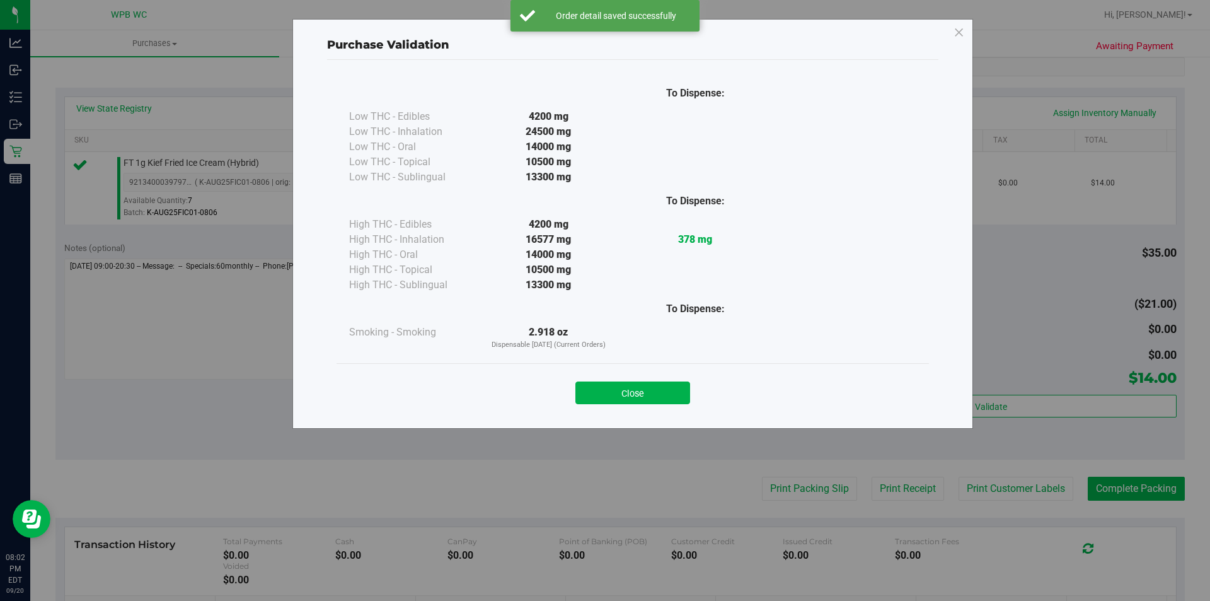
click at [646, 381] on div "Close" at bounding box center [633, 389] width 574 height 32
click at [645, 390] on button "Close" at bounding box center [633, 392] width 115 height 23
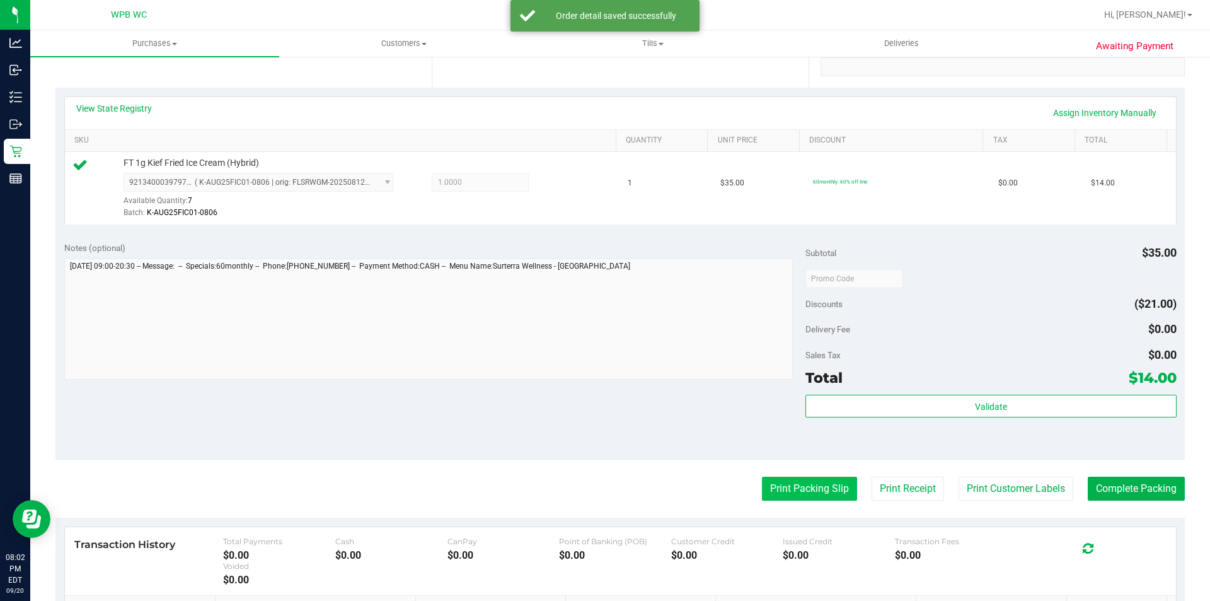
click at [797, 483] on button "Print Packing Slip" at bounding box center [809, 489] width 95 height 24
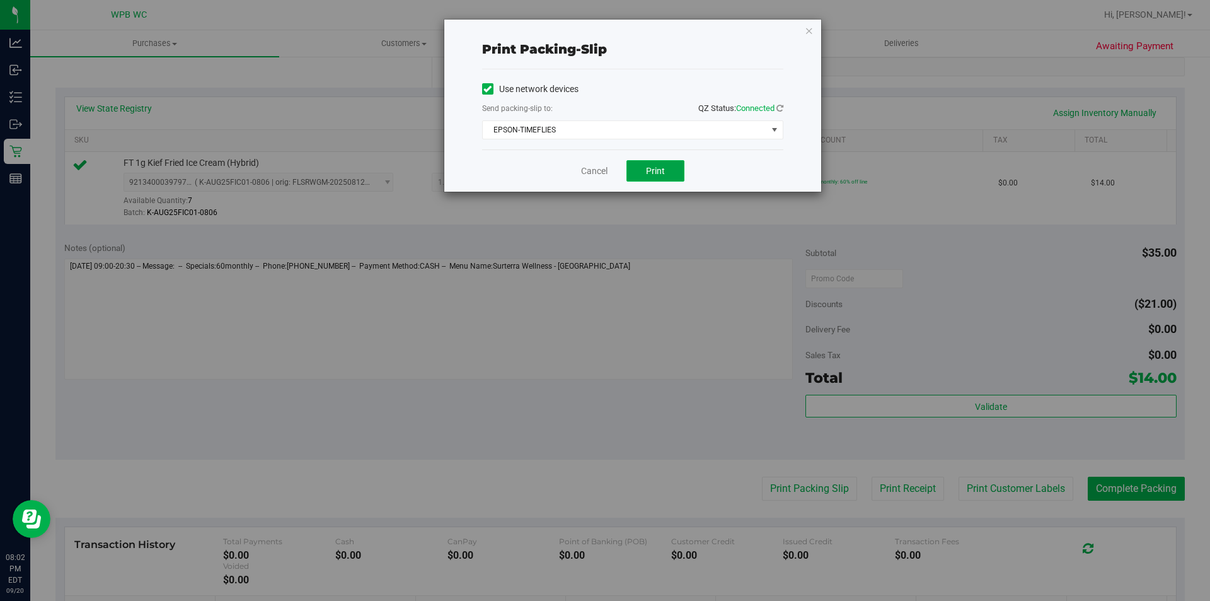
click at [647, 176] on button "Print" at bounding box center [656, 170] width 58 height 21
click at [809, 33] on icon "button" at bounding box center [809, 30] width 9 height 15
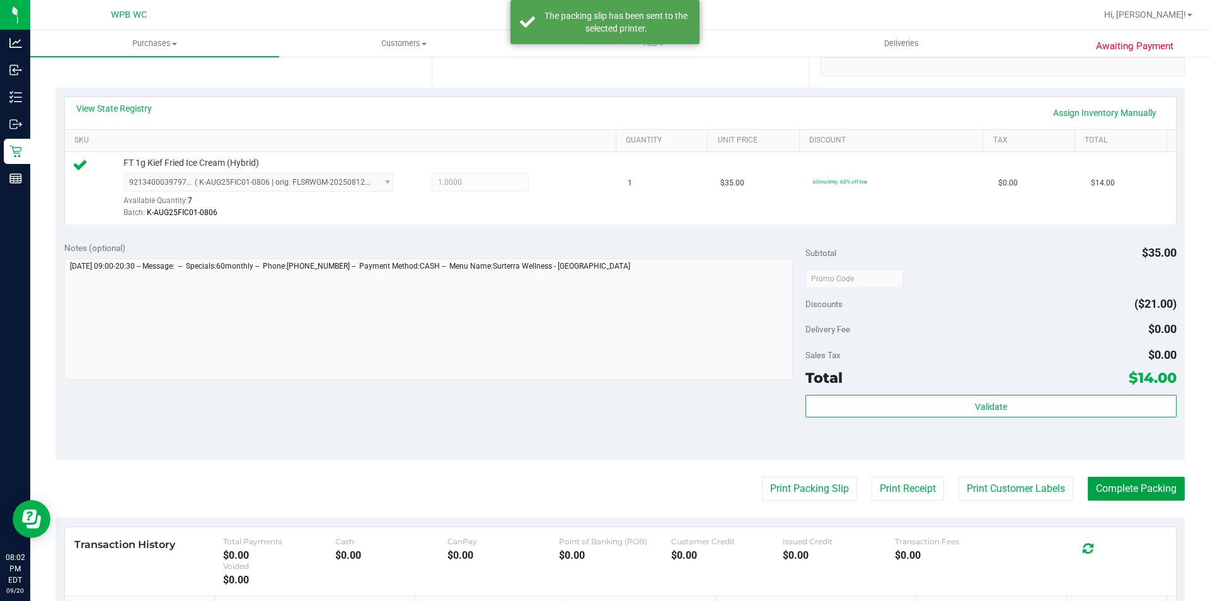
click at [1148, 487] on button "Complete Packing" at bounding box center [1136, 489] width 97 height 24
